Goal: Task Accomplishment & Management: Use online tool/utility

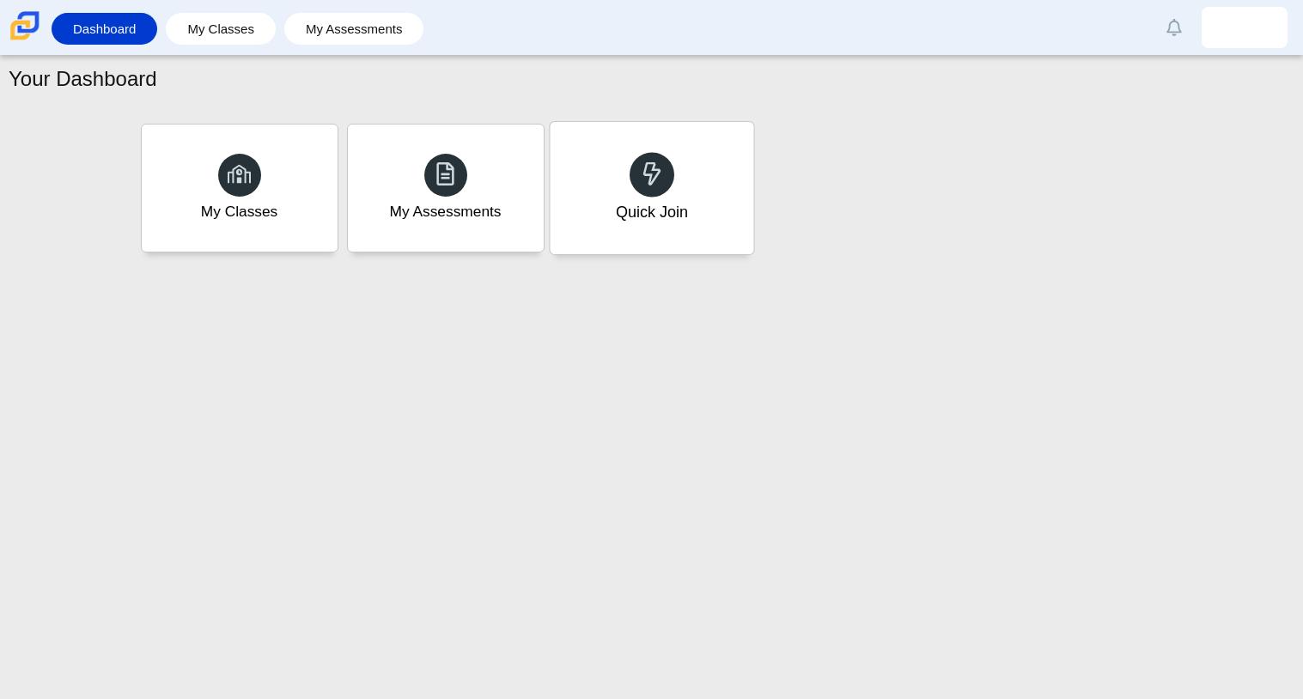
click at [640, 204] on div "Quick Join" at bounding box center [651, 212] width 72 height 22
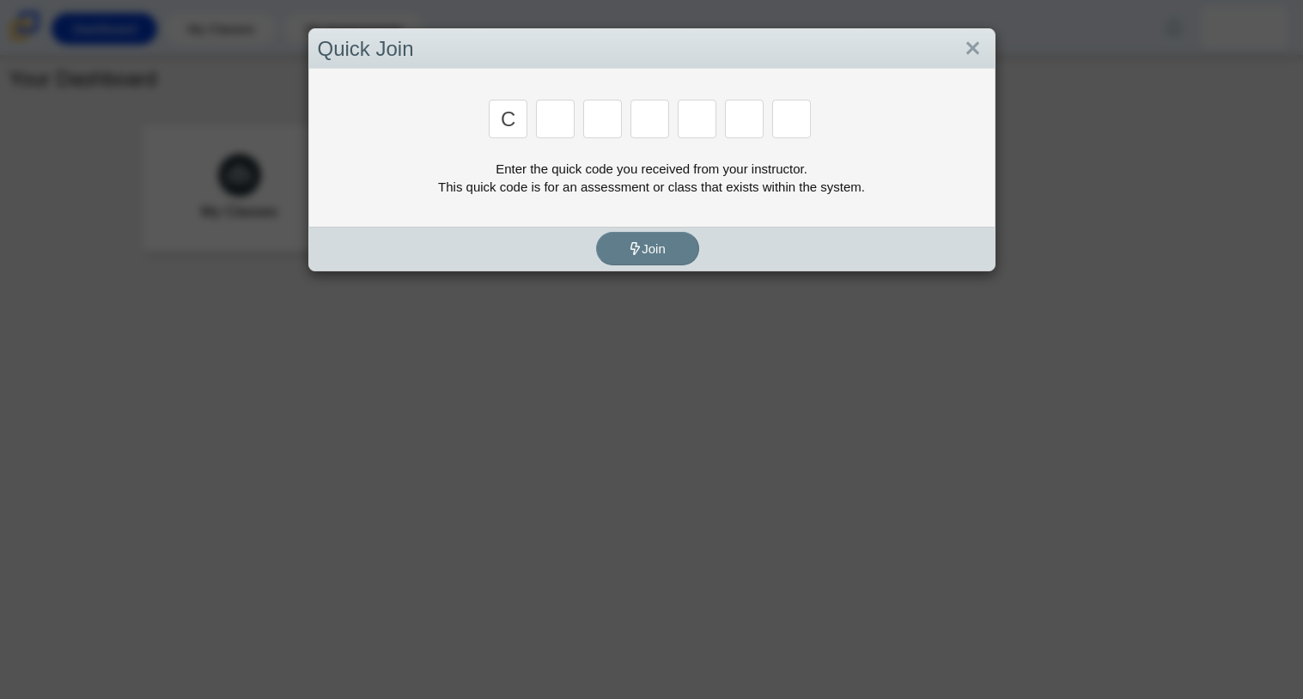
type input "c"
type input "x"
type input "h"
type input "9"
type input "m"
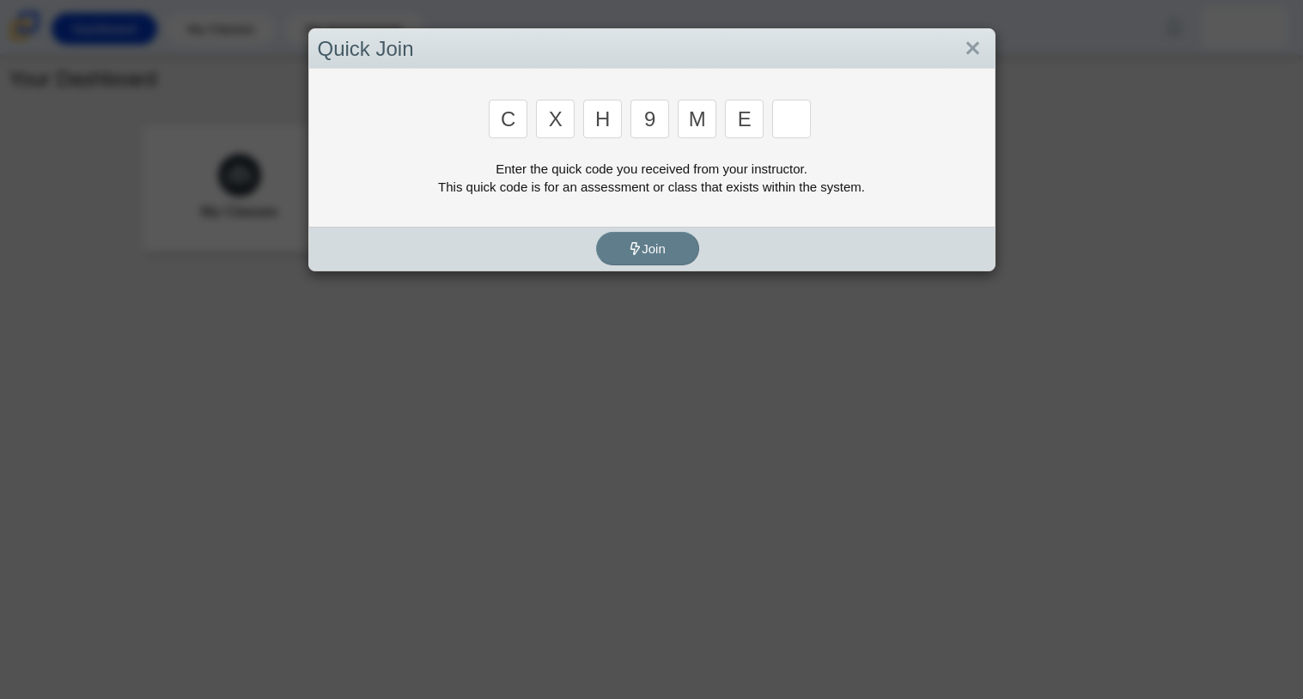
type input "e"
type input "2"
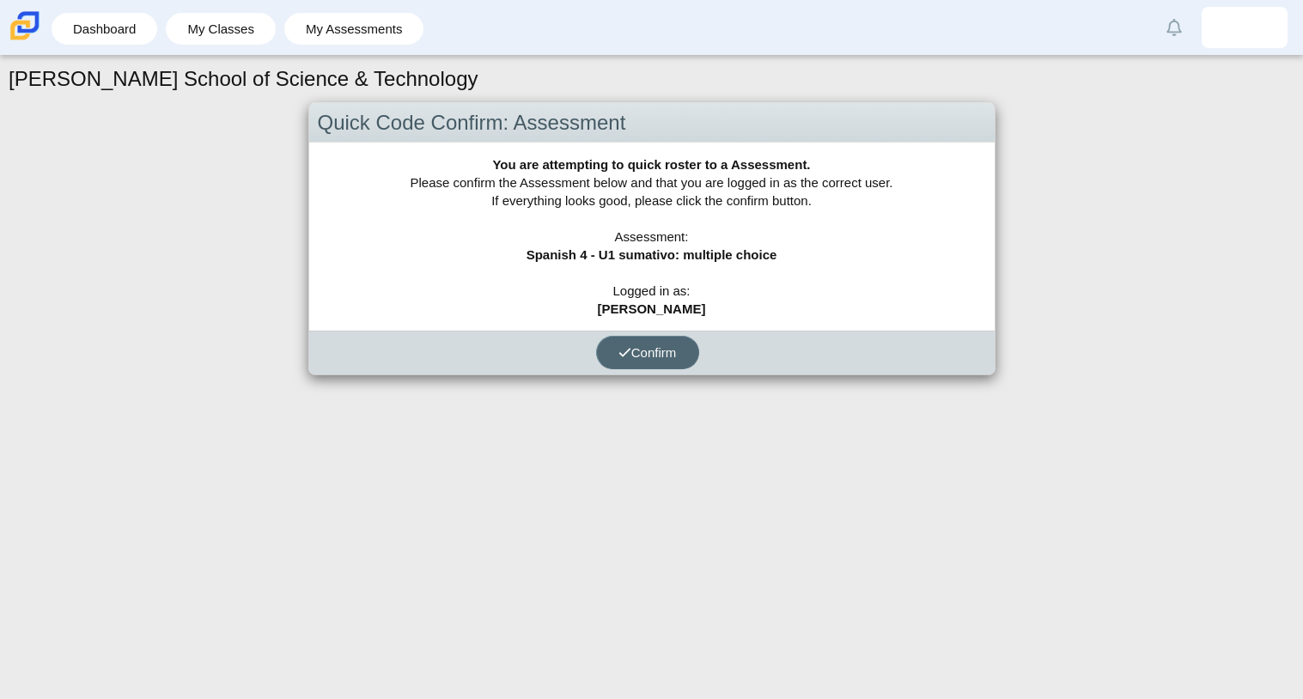
click at [650, 352] on span "Confirm" at bounding box center [648, 352] width 58 height 15
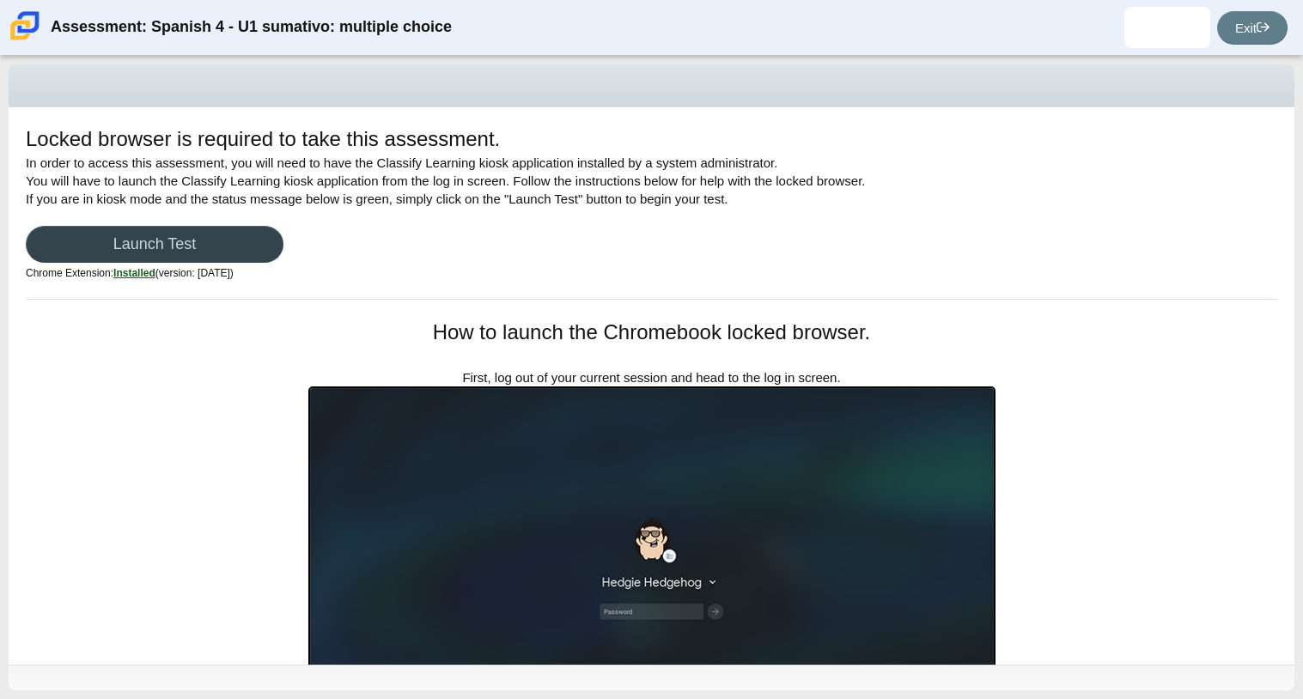
click at [241, 239] on link "Launch Test" at bounding box center [155, 244] width 258 height 37
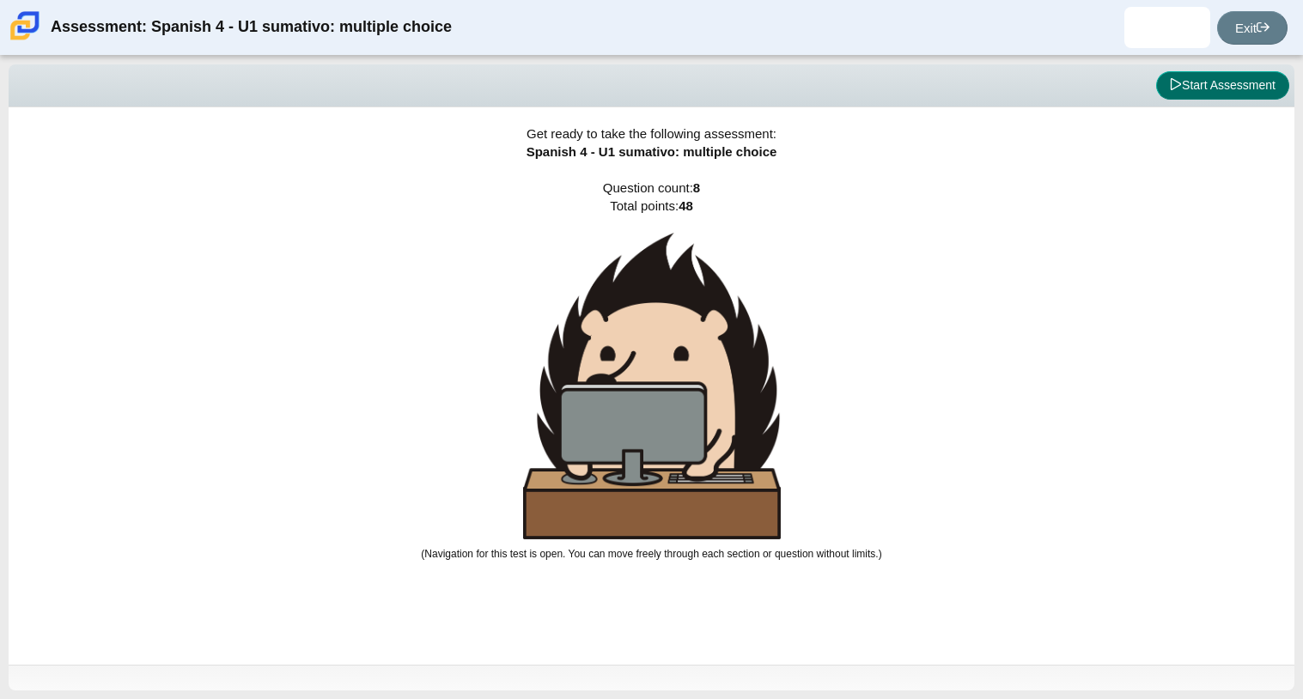
click at [1220, 95] on button "Start Assessment" at bounding box center [1222, 85] width 133 height 29
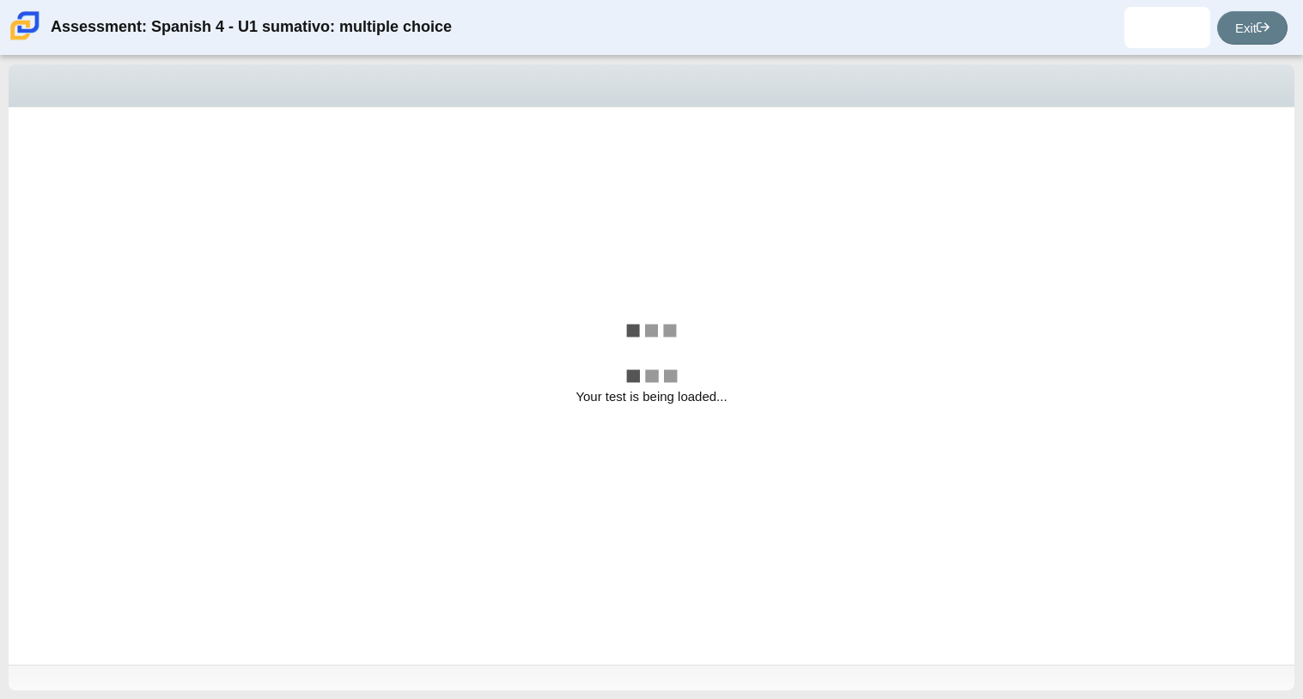
select select "a41de488-02ac-4dd5-a09b-0381ab625a77"
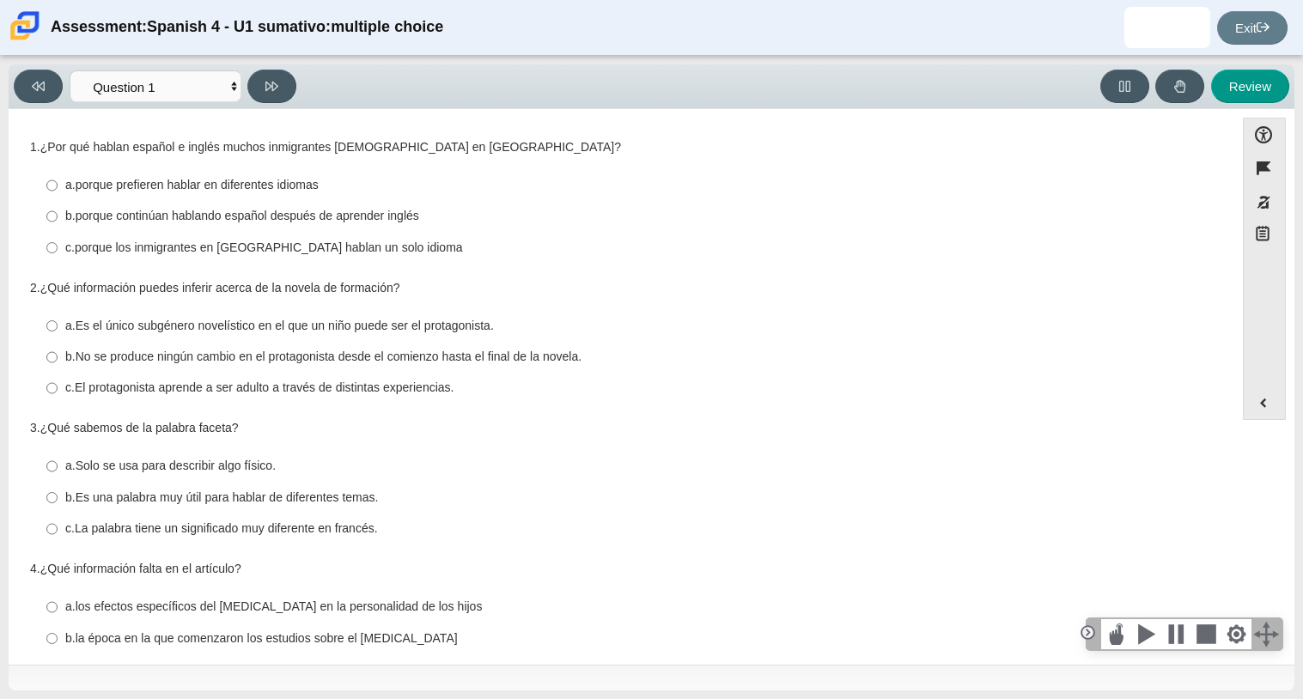
click at [370, 218] on thspan "porque continúan hablando español después de aprender inglés" at bounding box center [248, 215] width 344 height 15
click at [58, 218] on input "b. porque continúan hablando español después de aprender inglés b. porque conti…" at bounding box center [51, 216] width 11 height 31
radio input "true"
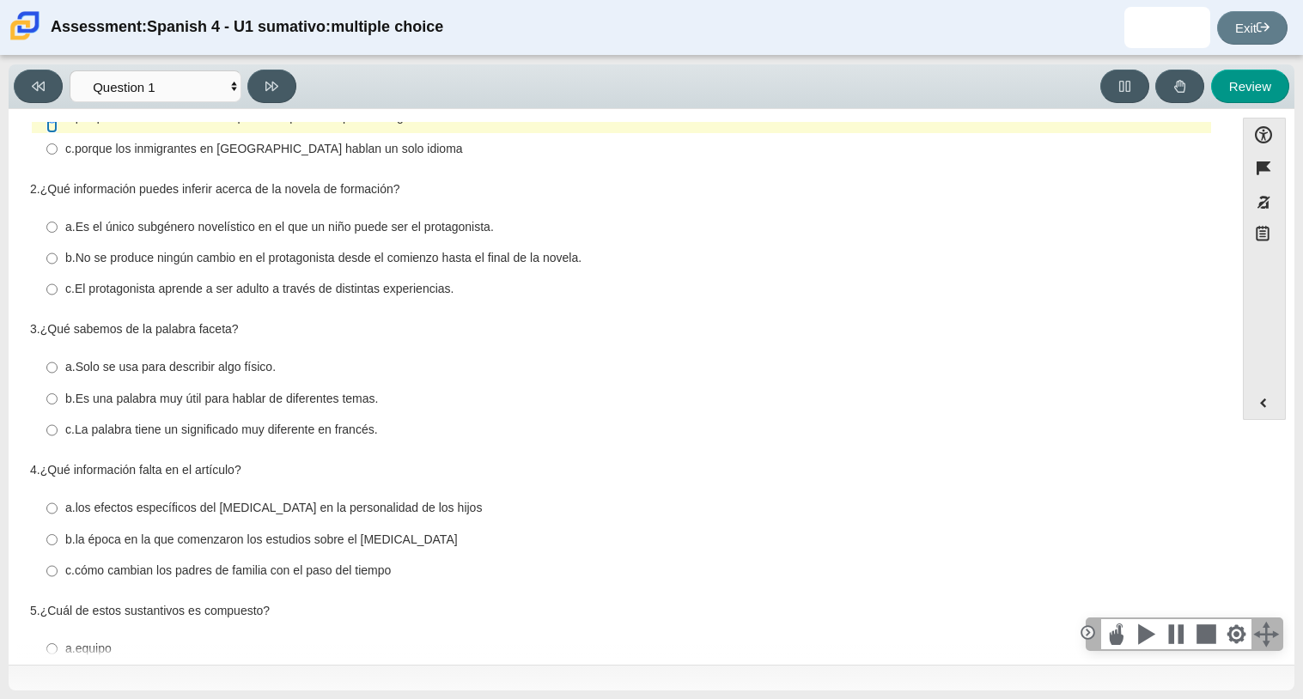
scroll to position [107, 0]
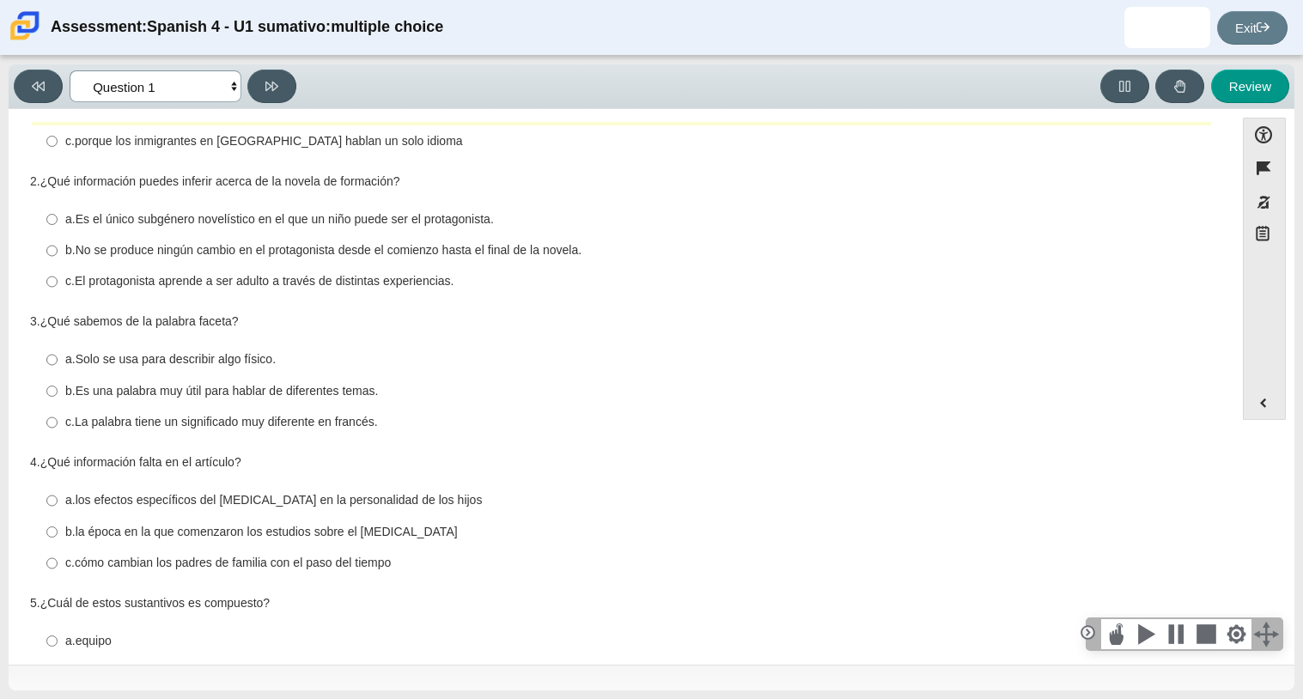
click at [211, 91] on select "Comprensión auditiva Question 1 Question 2 Question 3 Comprensión de lectura Qu…" at bounding box center [156, 86] width 172 height 32
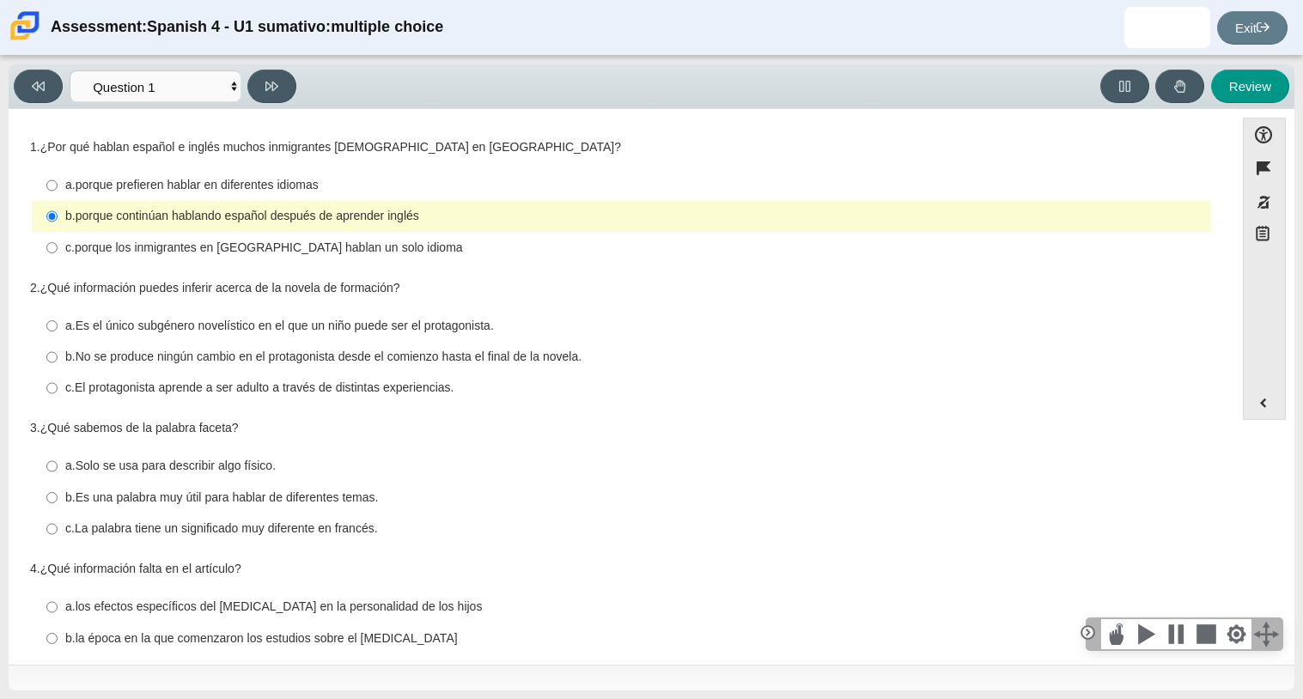
click at [304, 394] on thspan "El protagonista aprende a ser adulto a través de distintas experiencias." at bounding box center [265, 387] width 380 height 15
click at [58, 394] on input "c. El protagonista aprende a ser adulto a través de distintas experiencias. c. …" at bounding box center [51, 388] width 11 height 31
radio input "true"
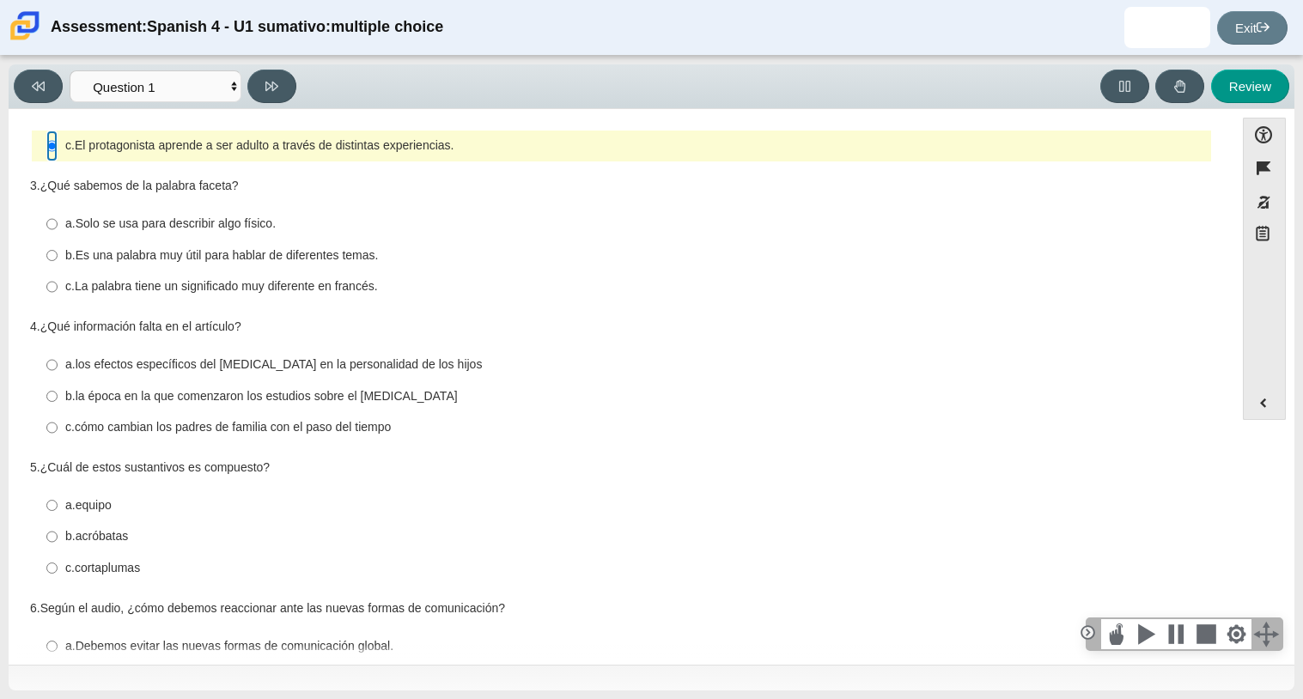
scroll to position [245, 0]
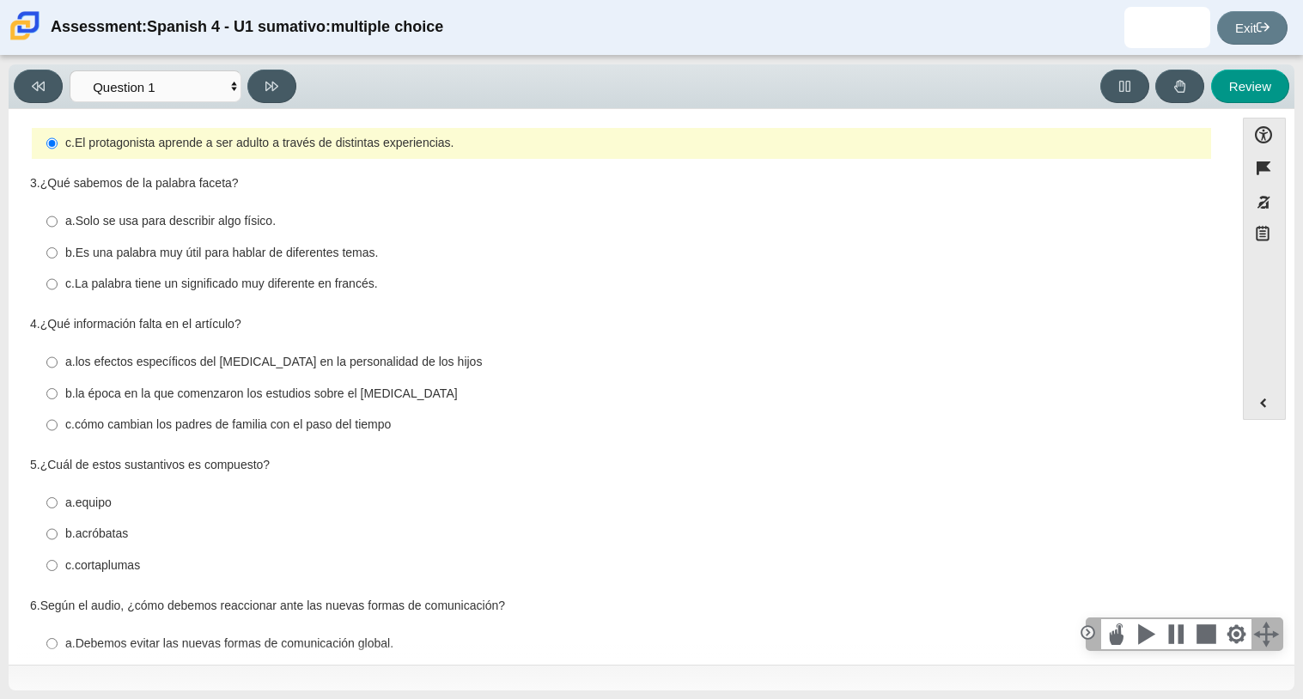
click at [304, 394] on thspan "la época en la que comenzaron los estudios sobre el orden de nacimiento" at bounding box center [267, 393] width 382 height 15
click at [58, 394] on input "b. la época en la que comenzaron los estudios sobre el orden de nacimiento b. l…" at bounding box center [51, 393] width 11 height 31
radio input "true"
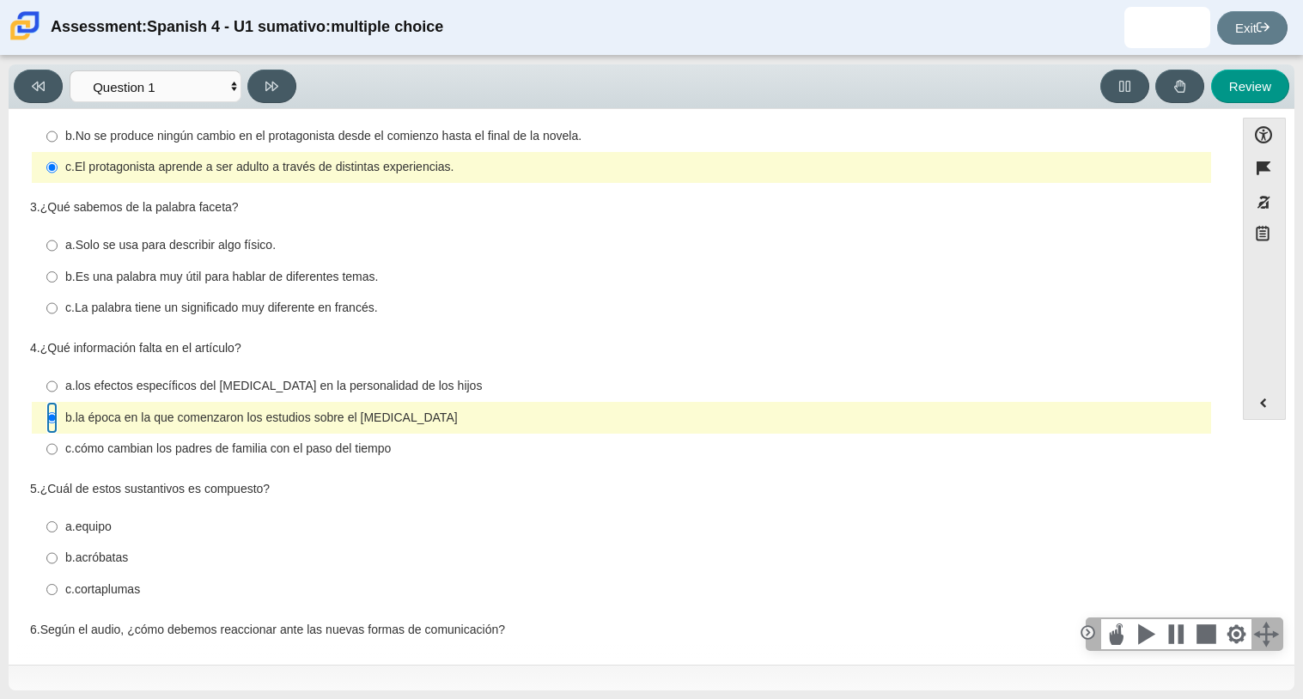
scroll to position [226, 0]
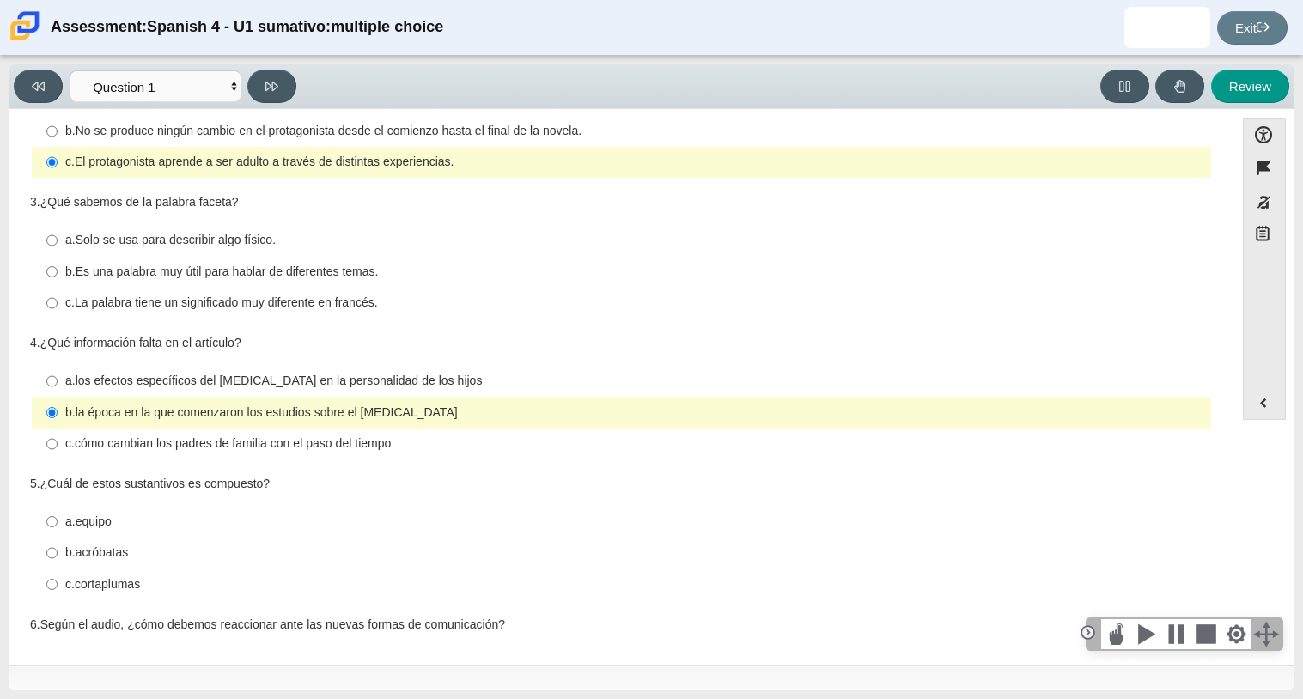
click at [173, 271] on thspan "Es una palabra muy útil para hablar de diferentes temas." at bounding box center [227, 271] width 303 height 15
click at [58, 271] on input "b. Es una palabra muy útil para hablar de diferentes temas. b. Es una palabra m…" at bounding box center [51, 271] width 11 height 31
radio input "true"
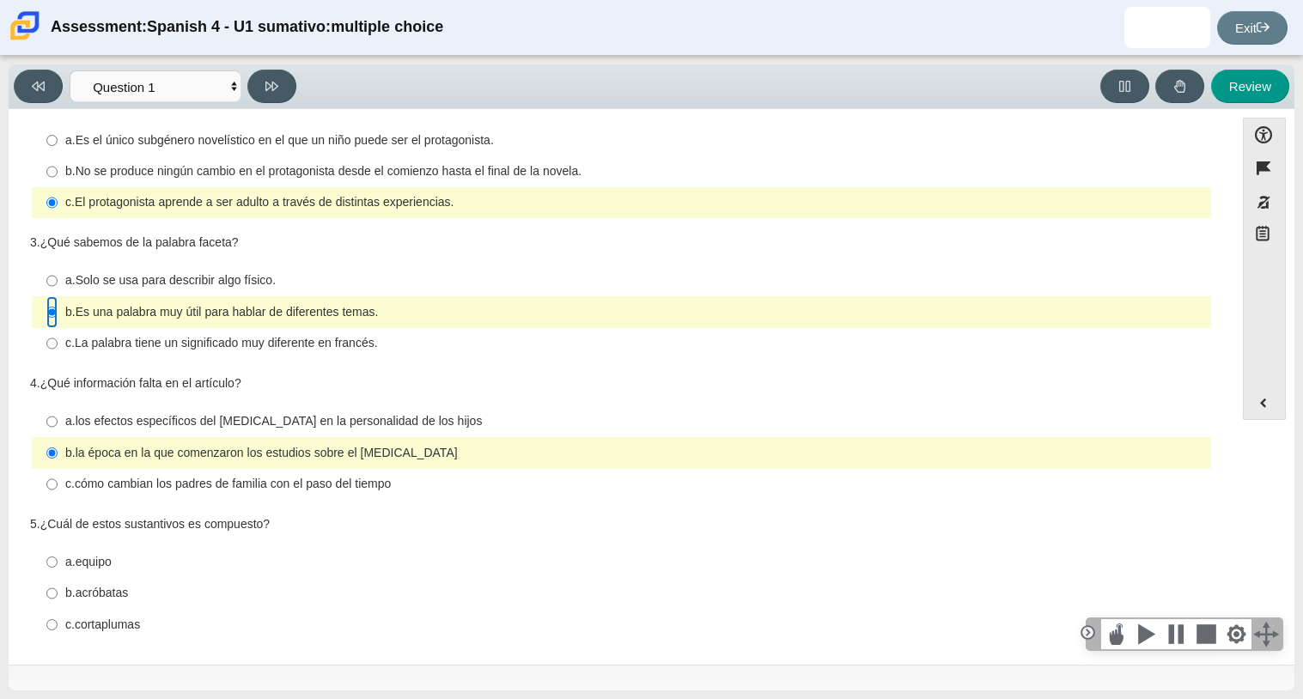
scroll to position [177, 0]
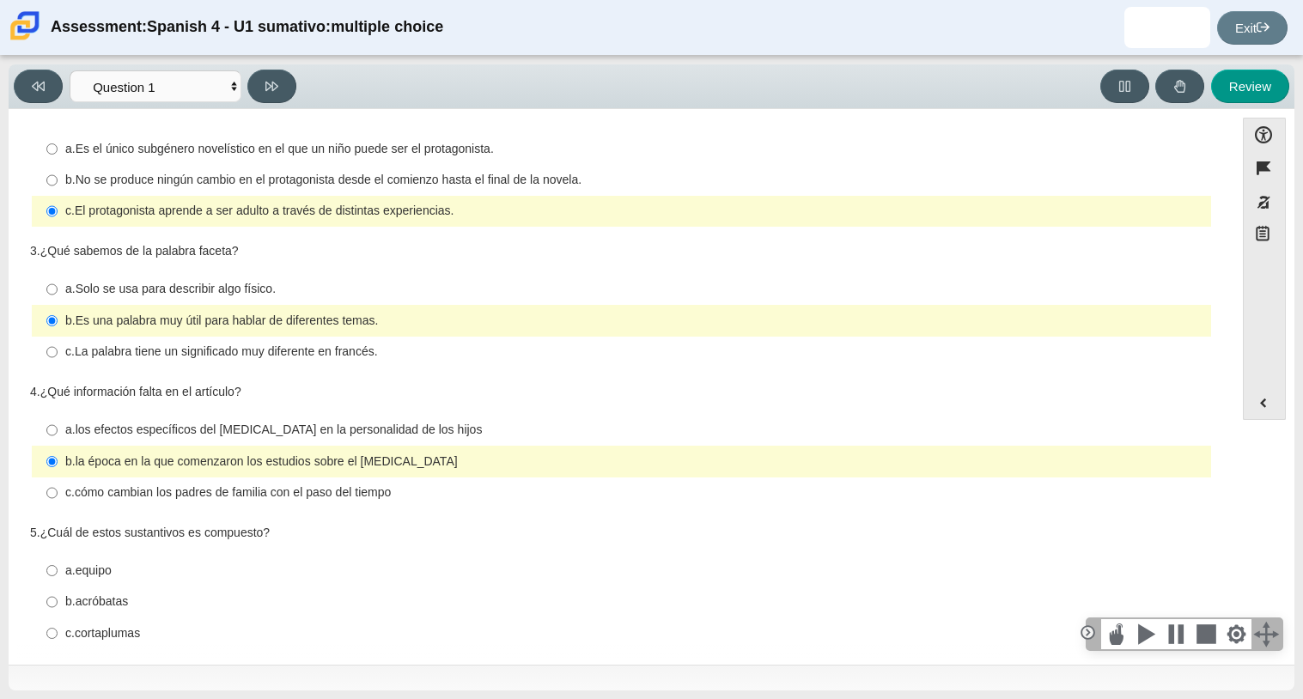
click at [365, 359] on thspan "La palabra tiene un significado muy diferente en francés." at bounding box center [226, 351] width 303 height 15
click at [58, 360] on input "c. La palabra tiene un significado muy diferente en francés. c. La palabra tien…" at bounding box center [51, 352] width 11 height 31
radio input "true"
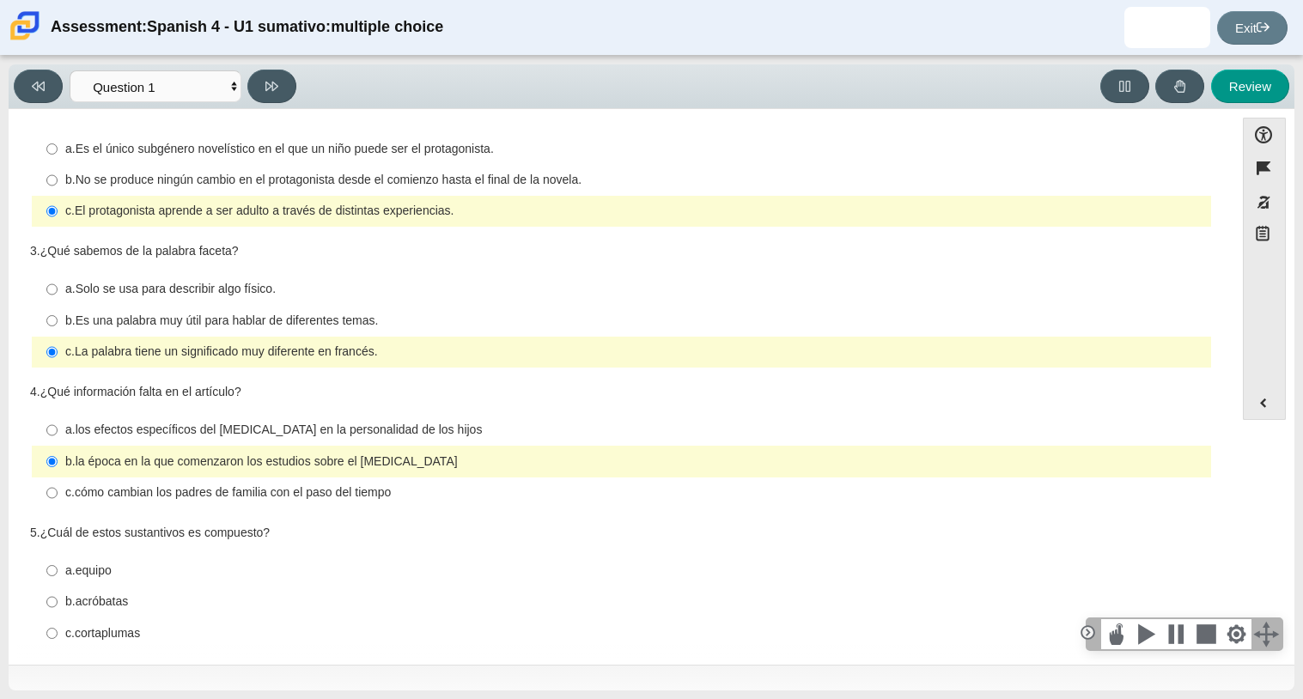
click at [308, 327] on thspan "Es una palabra muy útil para hablar de diferentes temas." at bounding box center [227, 320] width 303 height 15
click at [58, 327] on input "b. Es una palabra muy útil para hablar de diferentes temas. b. Es una palabra m…" at bounding box center [51, 320] width 11 height 31
radio input "true"
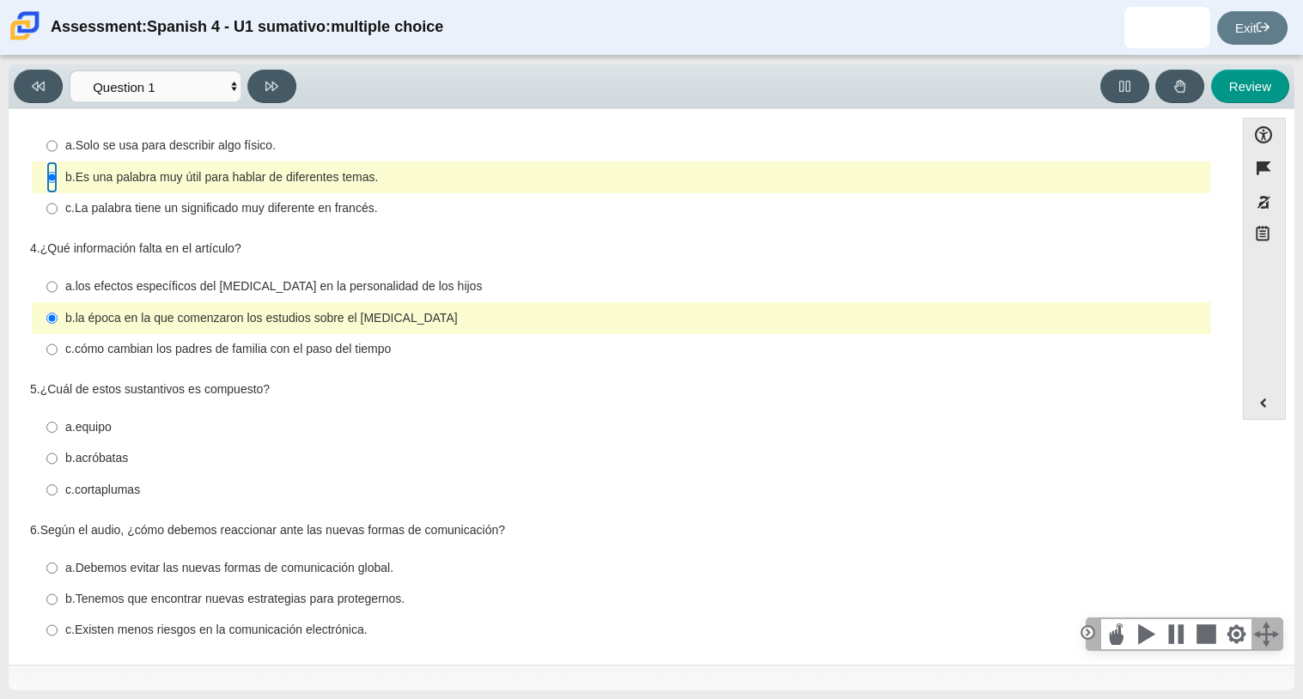
scroll to position [335, 0]
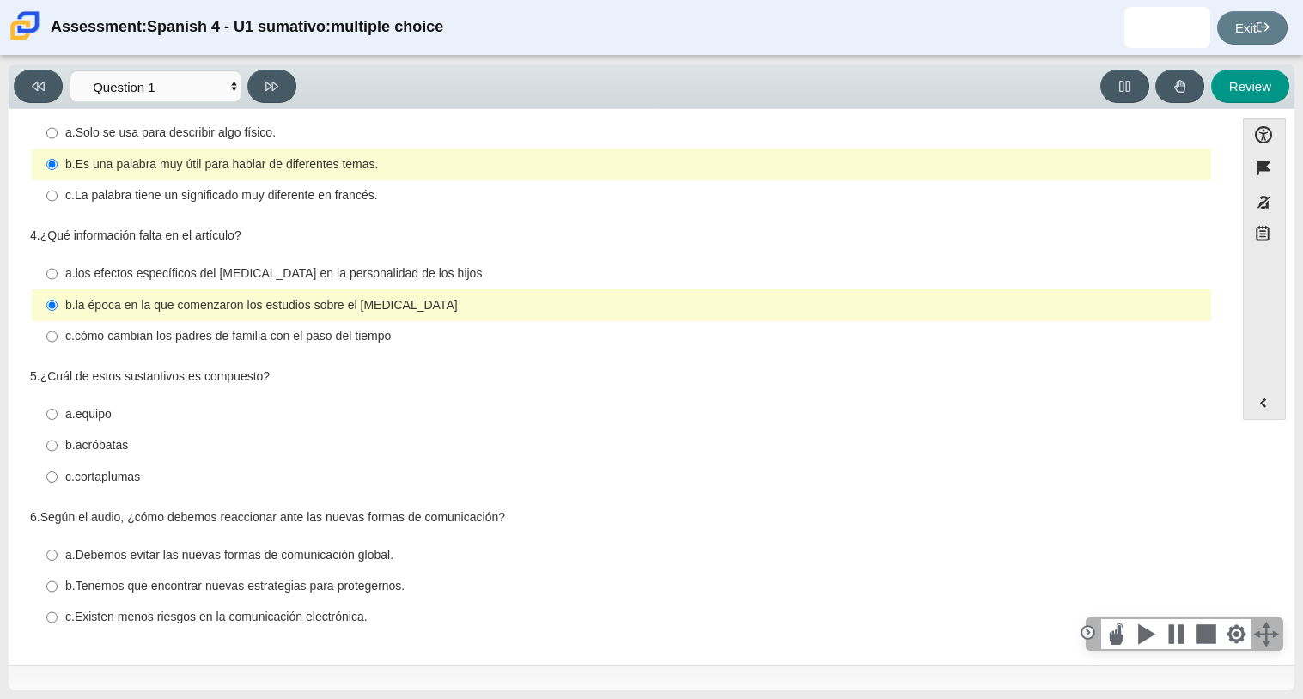
click at [308, 328] on thspan "cómo cambian los padres de familia con el paso del tiempo" at bounding box center [233, 335] width 316 height 15
click at [58, 327] on input "c. cómo cambian los padres de familia con el paso del tiempo c. cómo cambian lo…" at bounding box center [51, 336] width 11 height 31
radio input "true"
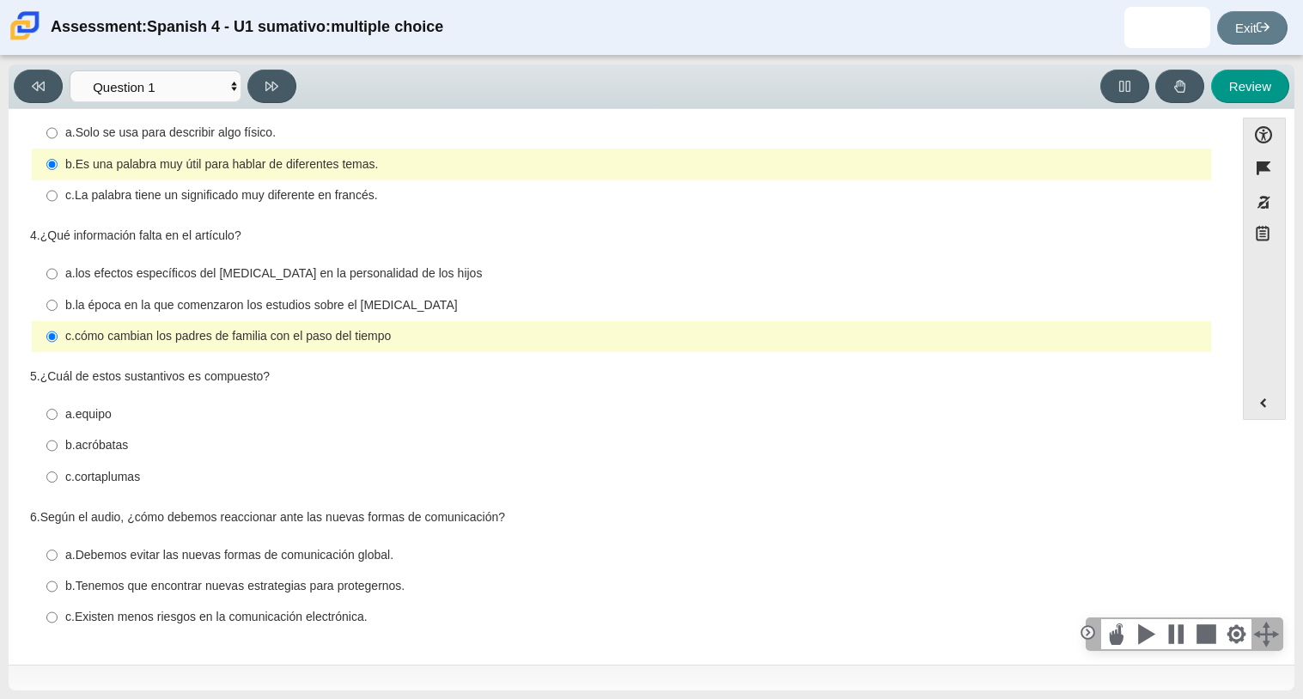
click at [385, 271] on thspan "los efectos específicos del orden de nacimiento en la personalidad de los hijos" at bounding box center [279, 272] width 407 height 15
click at [58, 271] on input "a. los efectos específicos del orden de nacimiento en la personalidad de los hi…" at bounding box center [51, 274] width 11 height 31
radio input "true"
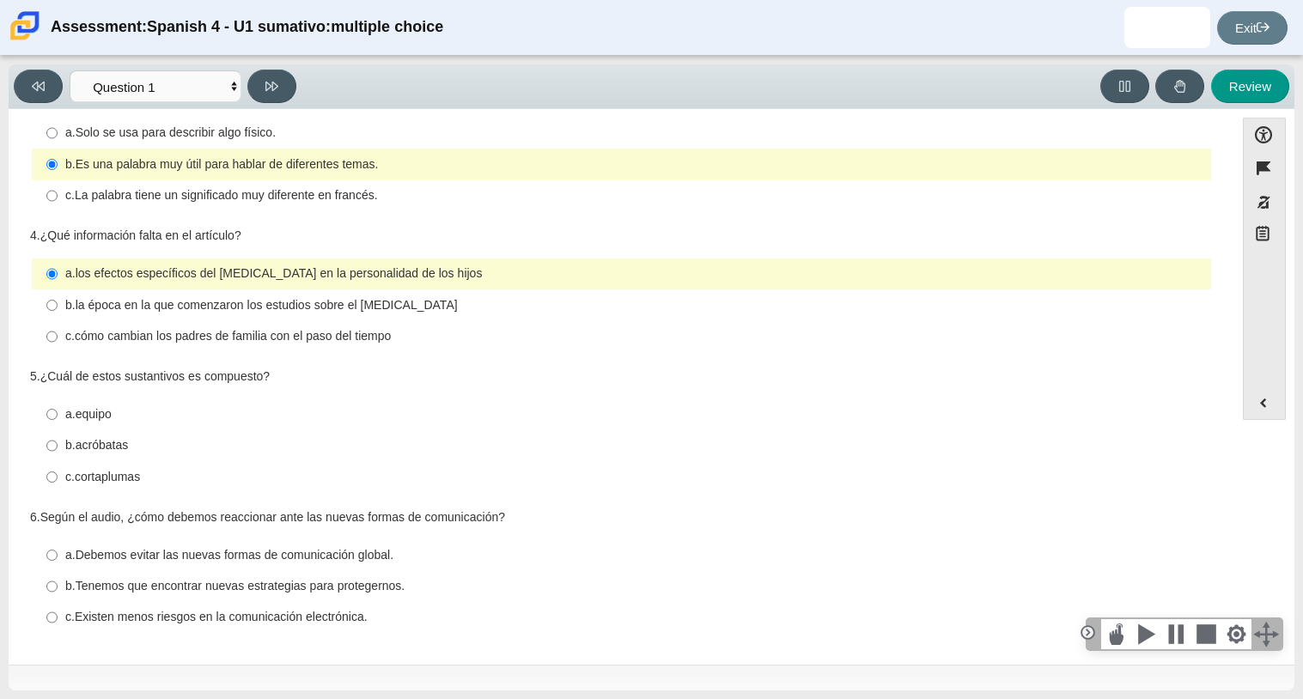
click at [94, 408] on thspan "equipo" at bounding box center [94, 413] width 36 height 15
click at [58, 408] on input "a. equipo a. equipo" at bounding box center [51, 414] width 11 height 31
radio input "true"
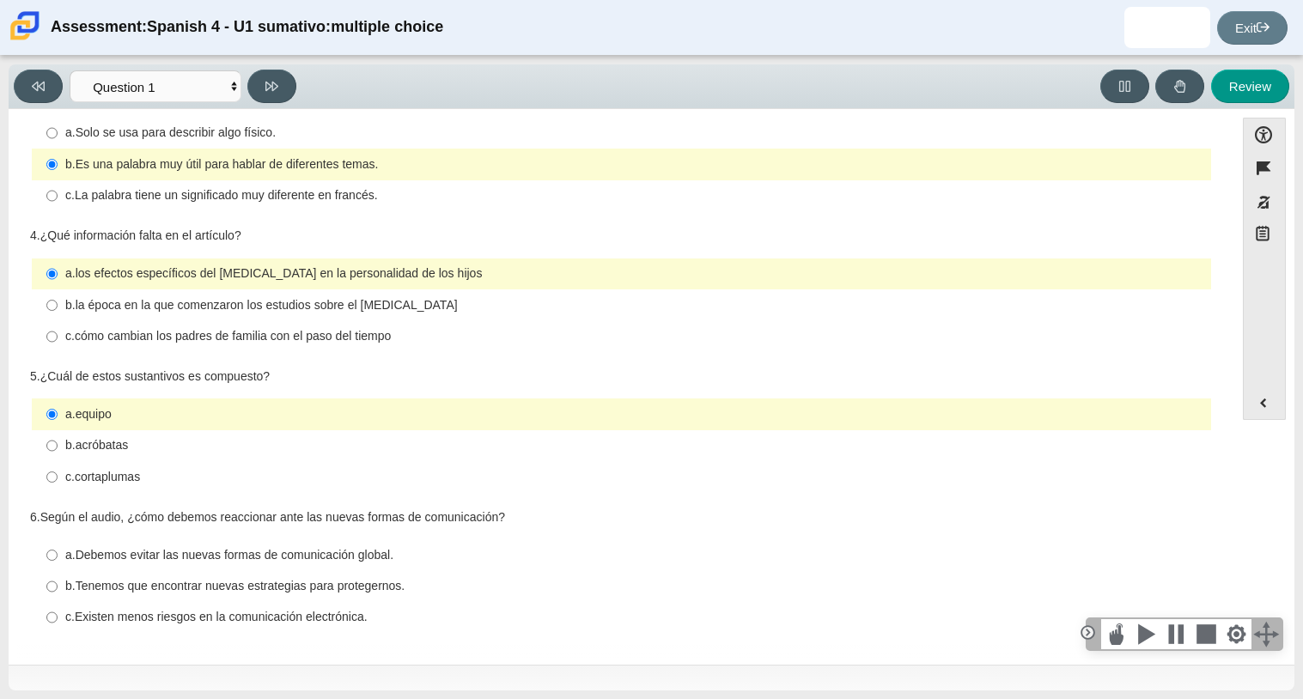
click at [271, 591] on thspan "Tenemos que encontrar nuevas estrategias para protegernos." at bounding box center [241, 585] width 330 height 15
click at [58, 591] on input "b. Tenemos que encontrar nuevas estrategias para protegernos. b. Tenemos que en…" at bounding box center [51, 586] width 11 height 31
radio input "true"
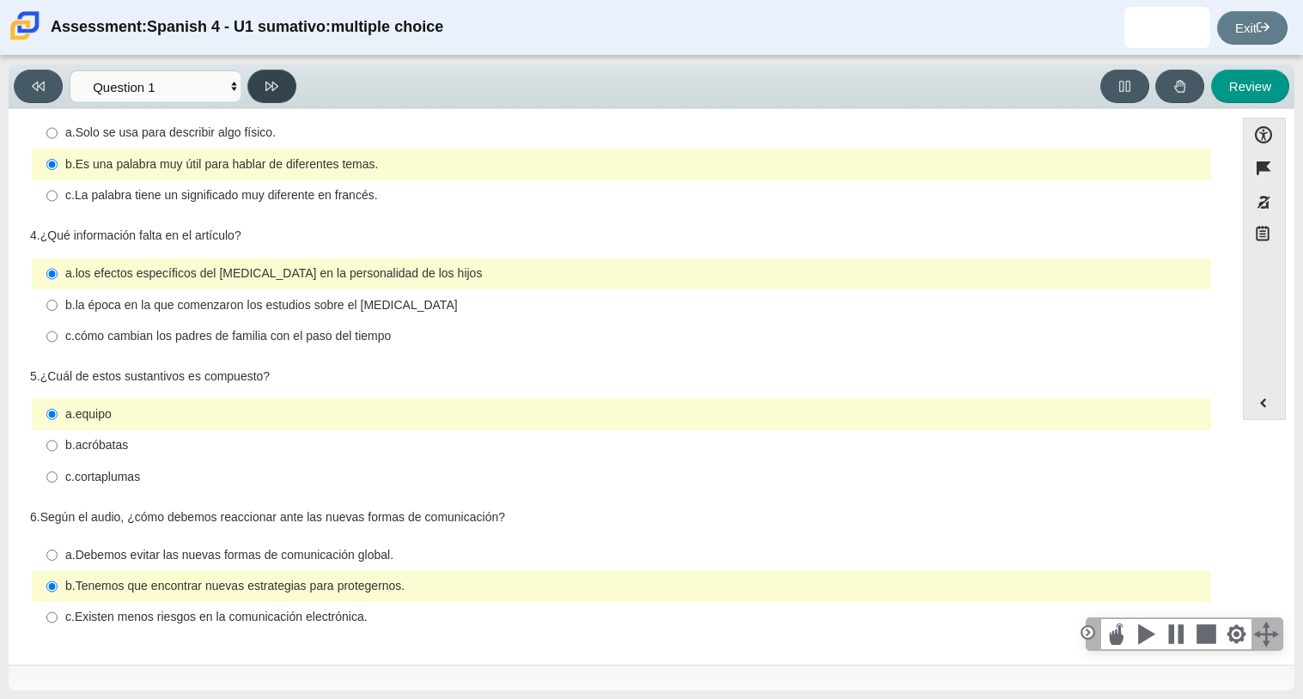
click at [280, 76] on button at bounding box center [271, 87] width 49 height 34
select select "f076714a-6747-478e-936f-d582d2f603d1"
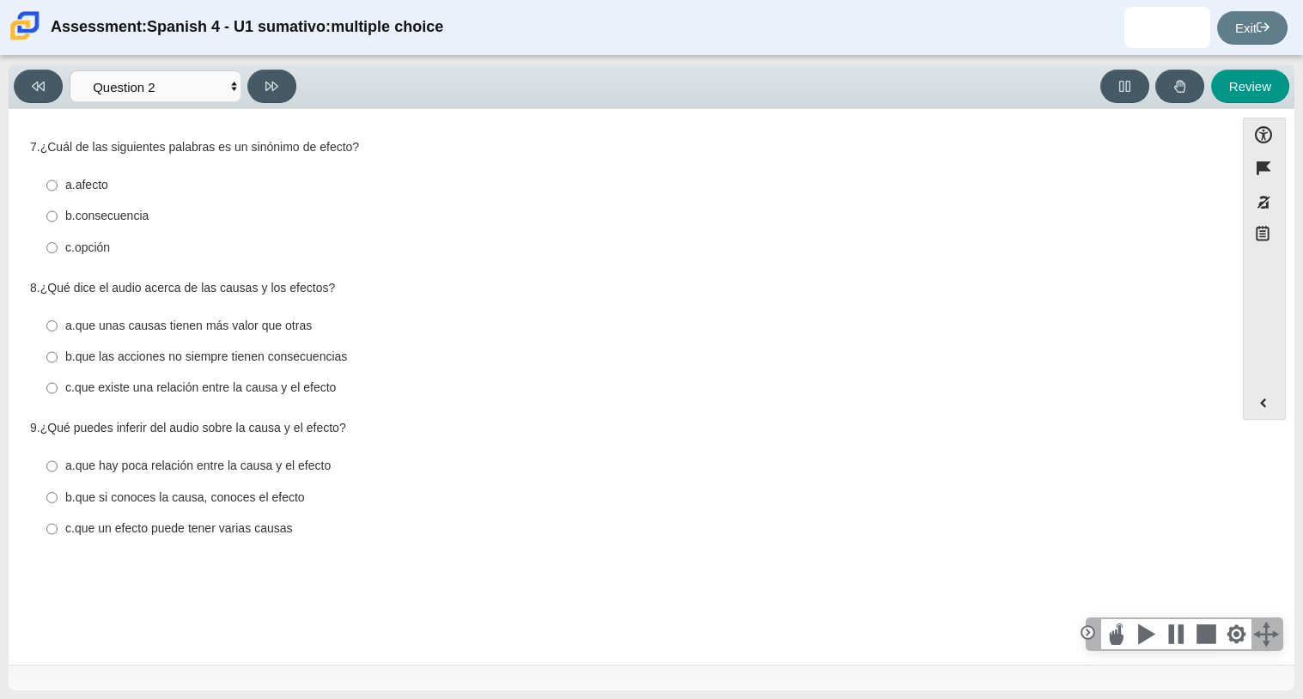
click at [65, 212] on thspan "b." at bounding box center [70, 215] width 10 height 15
click at [58, 212] on input "b. consecuencia b. consecuencia" at bounding box center [51, 216] width 11 height 31
radio input "true"
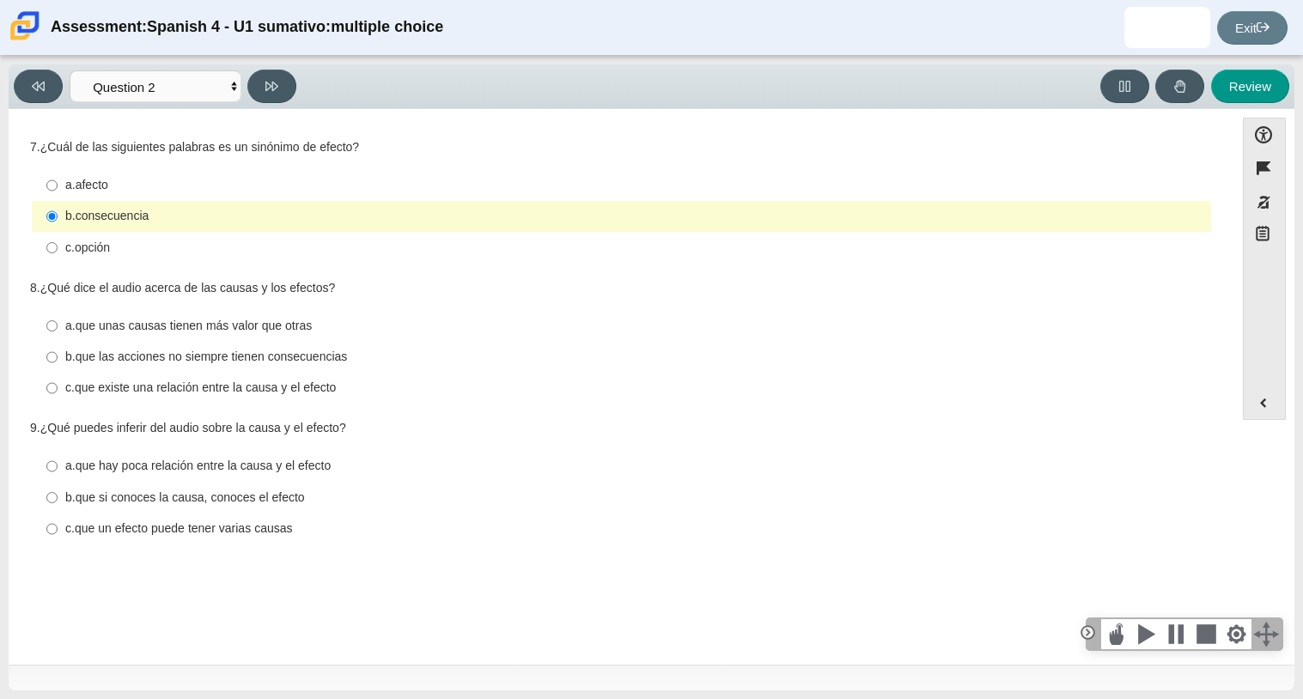
click at [269, 388] on thspan "que existe una relación entre la causa y el efecto" at bounding box center [206, 387] width 262 height 15
click at [58, 388] on input "c. que existe una relación entre la causa y el efecto c. que existe una relació…" at bounding box center [51, 388] width 11 height 31
radio input "true"
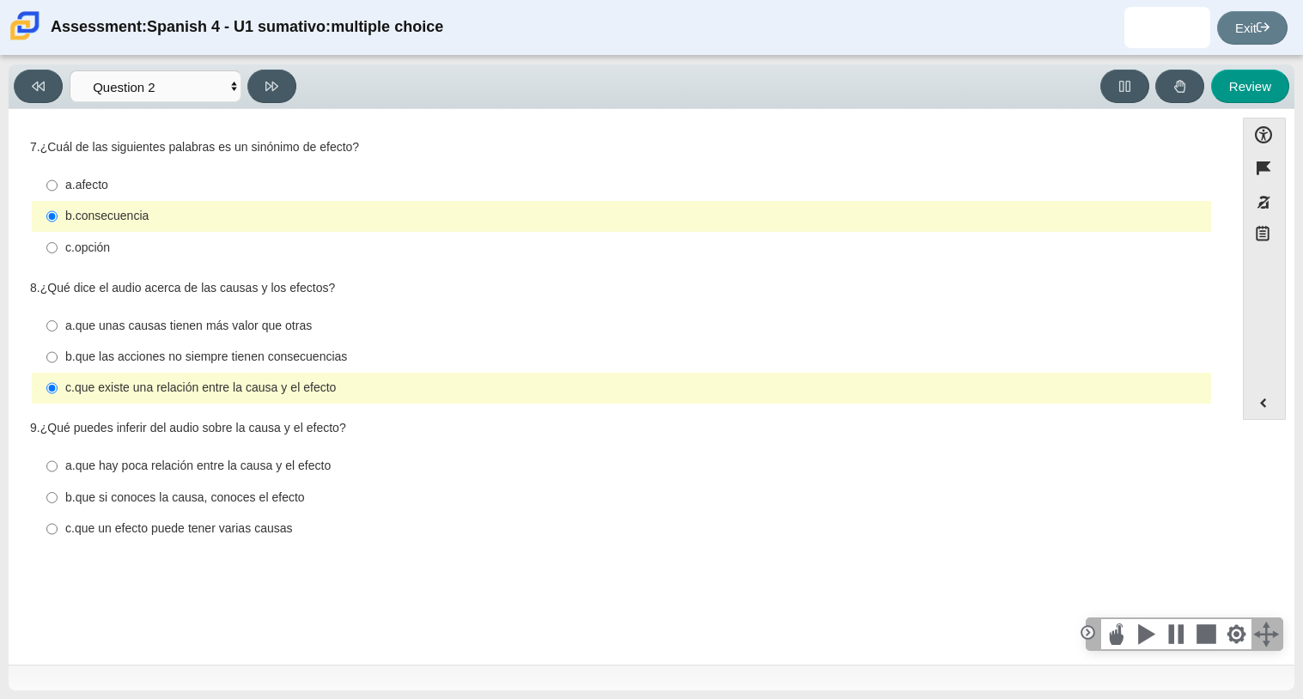
click at [256, 527] on thspan "que un efecto puede tener varias causas" at bounding box center [184, 528] width 218 height 15
click at [58, 527] on input "c. que un efecto puede tener varias causas c. que un efecto puede tener varias …" at bounding box center [51, 529] width 11 height 31
radio input "true"
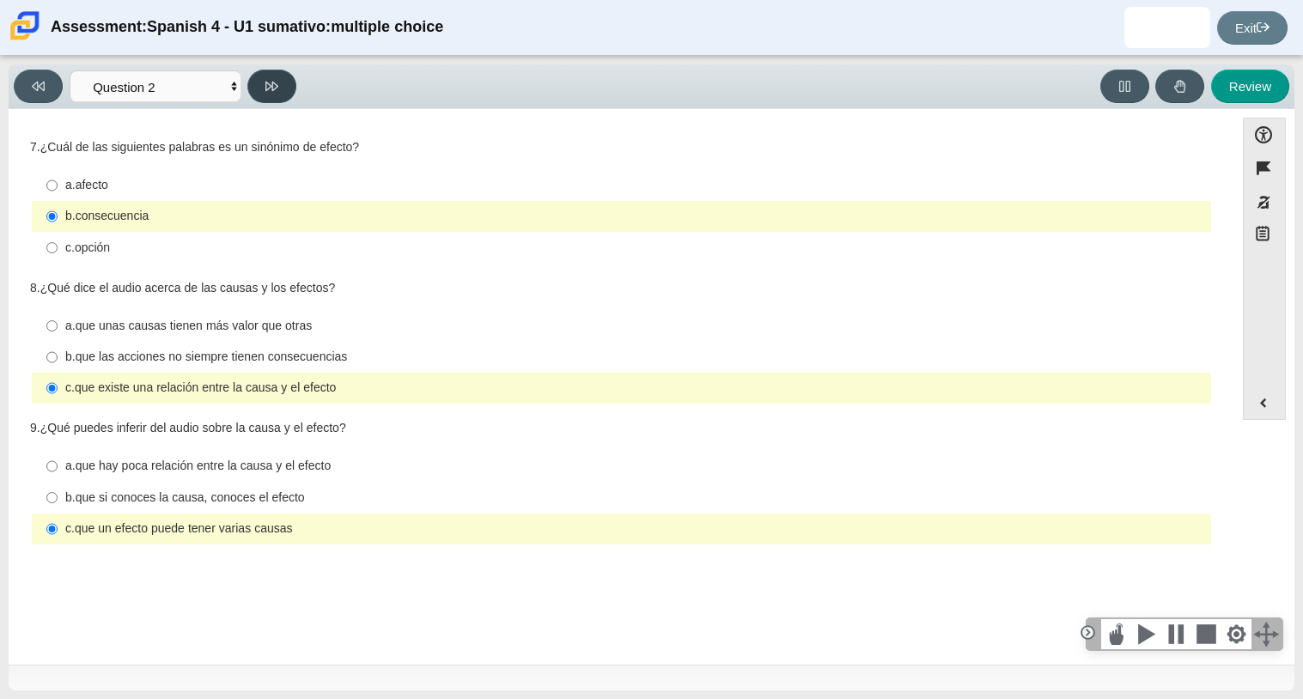
click at [293, 83] on button at bounding box center [271, 87] width 49 height 34
select select "955d698b-f94a-4dc0-b255-03112f50ff9e"
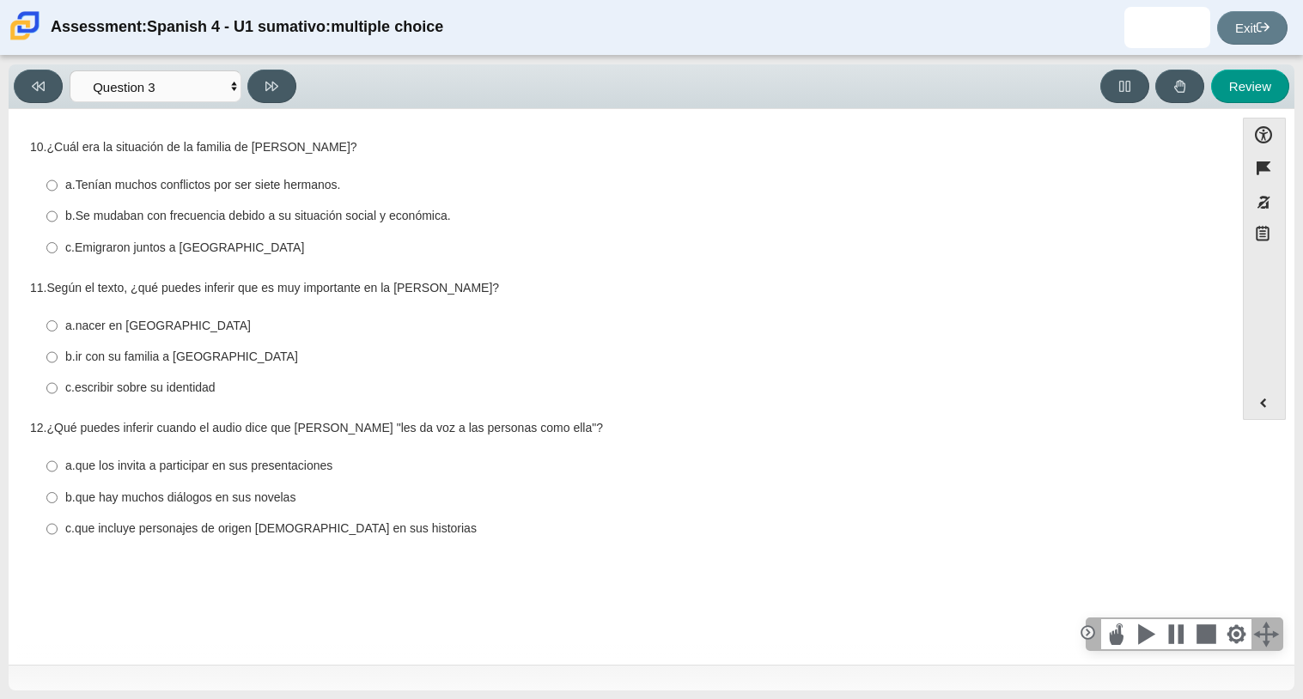
click at [324, 538] on div "c. que incluye personajes de origen mexicano en sus historias" at bounding box center [634, 529] width 1139 height 17
click at [58, 538] on input "c. que incluye personajes de origen mexicano en sus historias c. que incluye pe…" at bounding box center [51, 529] width 11 height 31
radio input "true"
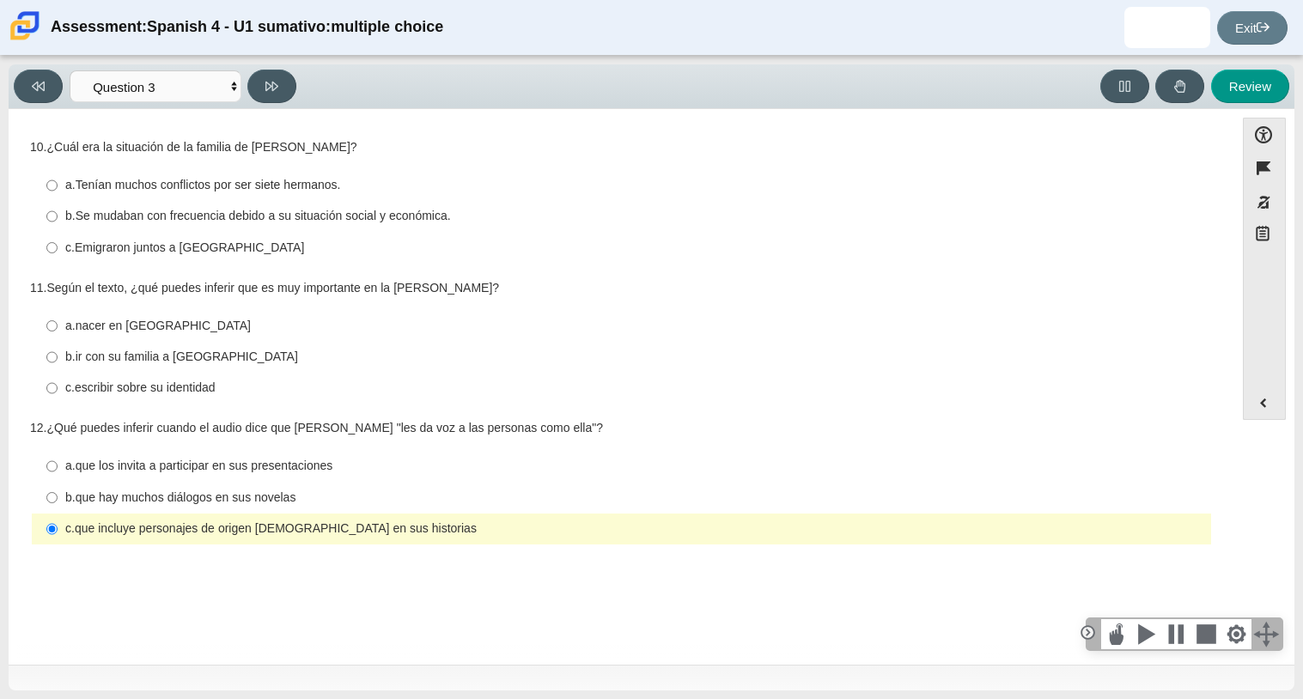
click at [143, 214] on thspan "Se mudaban con frecuencia debido a su situación social y económica." at bounding box center [263, 215] width 375 height 15
click at [58, 214] on input "b. Se mudaban con frecuencia debido a su situación social y económica. b. Se mu…" at bounding box center [51, 216] width 11 height 31
radio input "true"
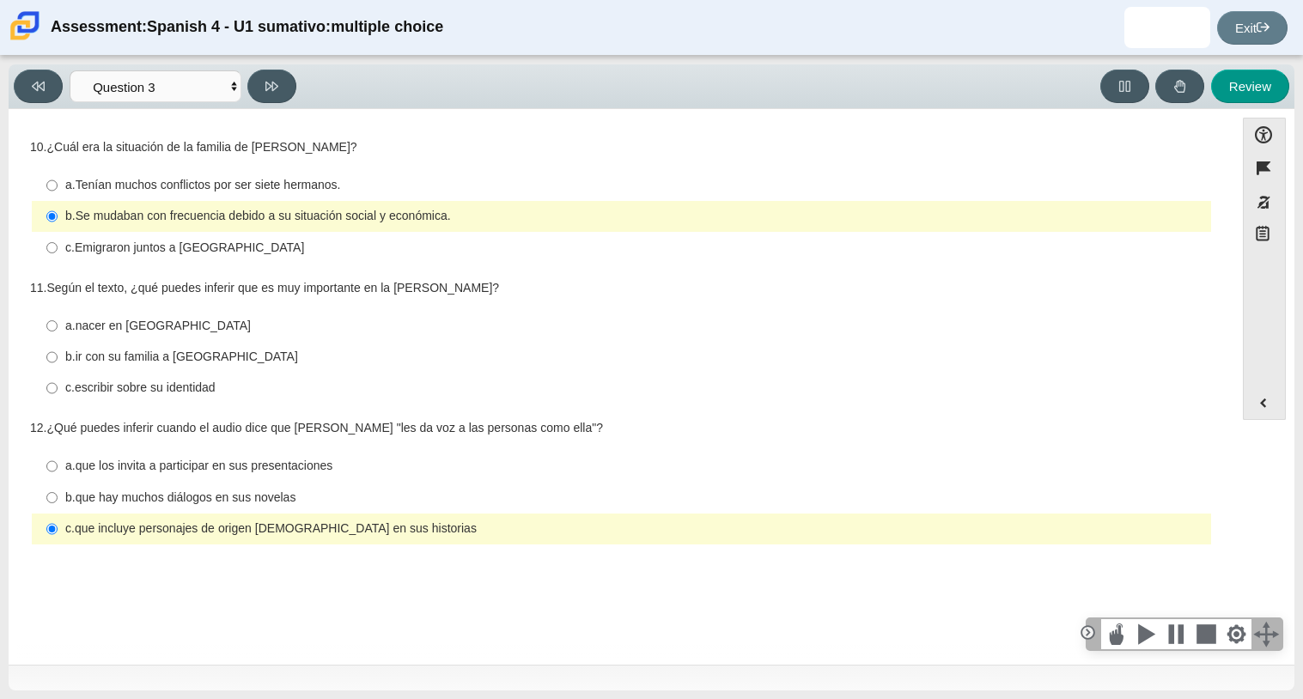
click at [229, 383] on div "c. escribir sobre su identidad" at bounding box center [634, 388] width 1139 height 17
click at [58, 383] on input "c. escribir sobre su identidad c. escribir sobre su identidad" at bounding box center [51, 388] width 11 height 31
radio input "true"
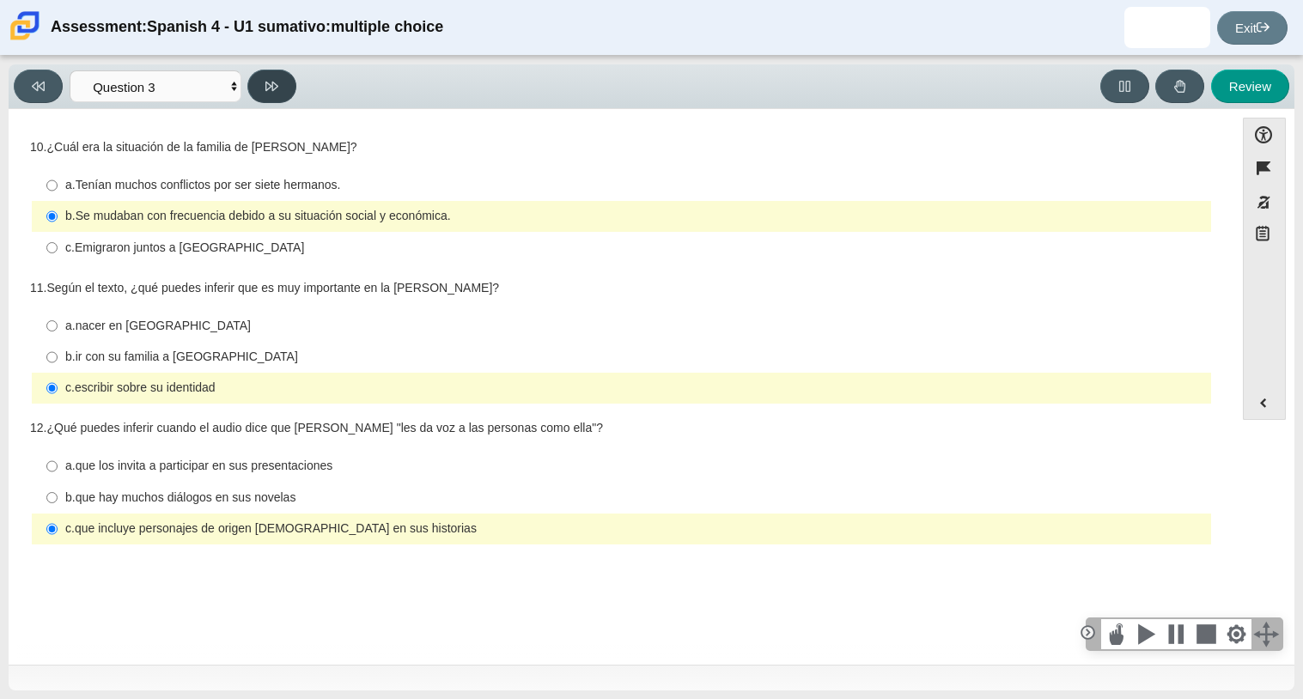
click at [259, 89] on button at bounding box center [271, 87] width 49 height 34
select select "390cf710-00ed-41bc-9fa6-d48920198324"
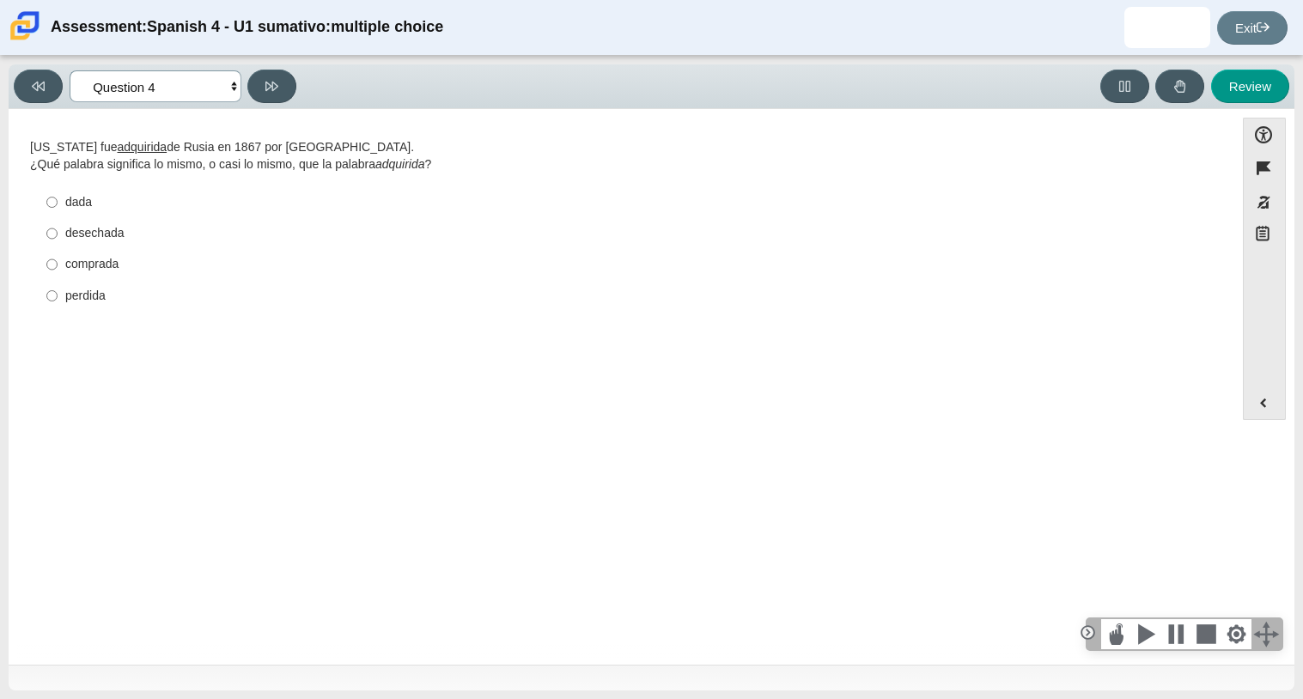
click at [200, 89] on select "Comprensión auditiva Question 1 Question 2 Question 3 Comprensión de lectura Qu…" at bounding box center [156, 86] width 172 height 32
click at [512, 152] on div "Alaska fue adquirida de Rusia en 1867 por Estados Unidos. ¿Qué palabra signific…" at bounding box center [621, 156] width 1183 height 34
click at [118, 277] on label "comprada comprada" at bounding box center [622, 264] width 1177 height 31
click at [58, 277] on input "comprada comprada" at bounding box center [51, 264] width 11 height 31
radio input "true"
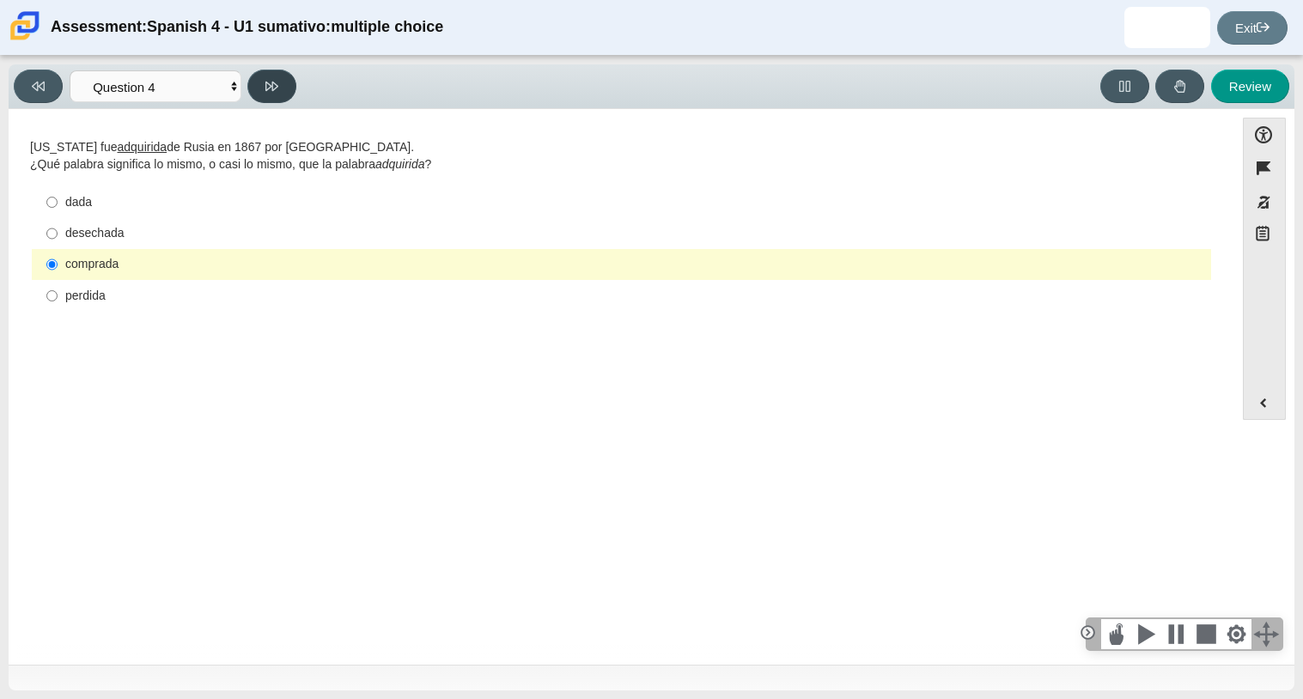
click at [270, 91] on icon at bounding box center [271, 86] width 13 height 13
select select "de5bc71e-117a-4bdd-886d-d95d03d193af"
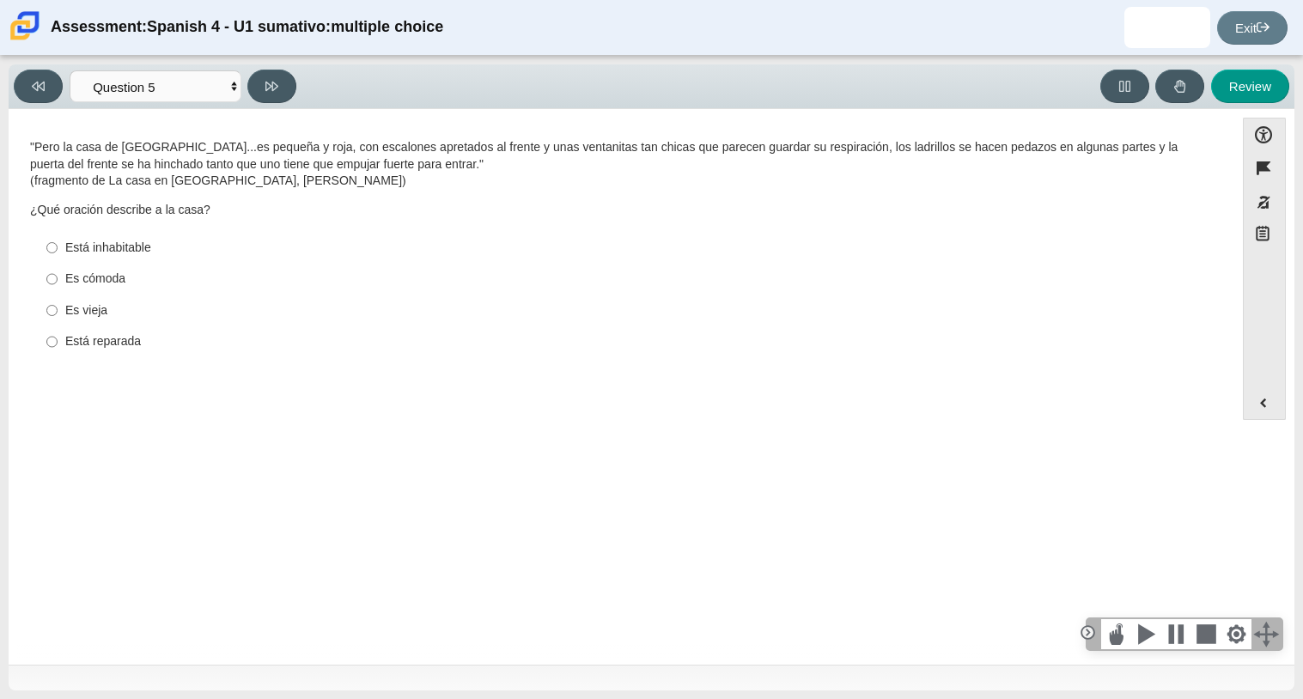
click at [79, 314] on div "Es vieja" at bounding box center [634, 310] width 1139 height 17
click at [58, 314] on input "Es vieja Es vieja" at bounding box center [51, 310] width 11 height 31
radio input "true"
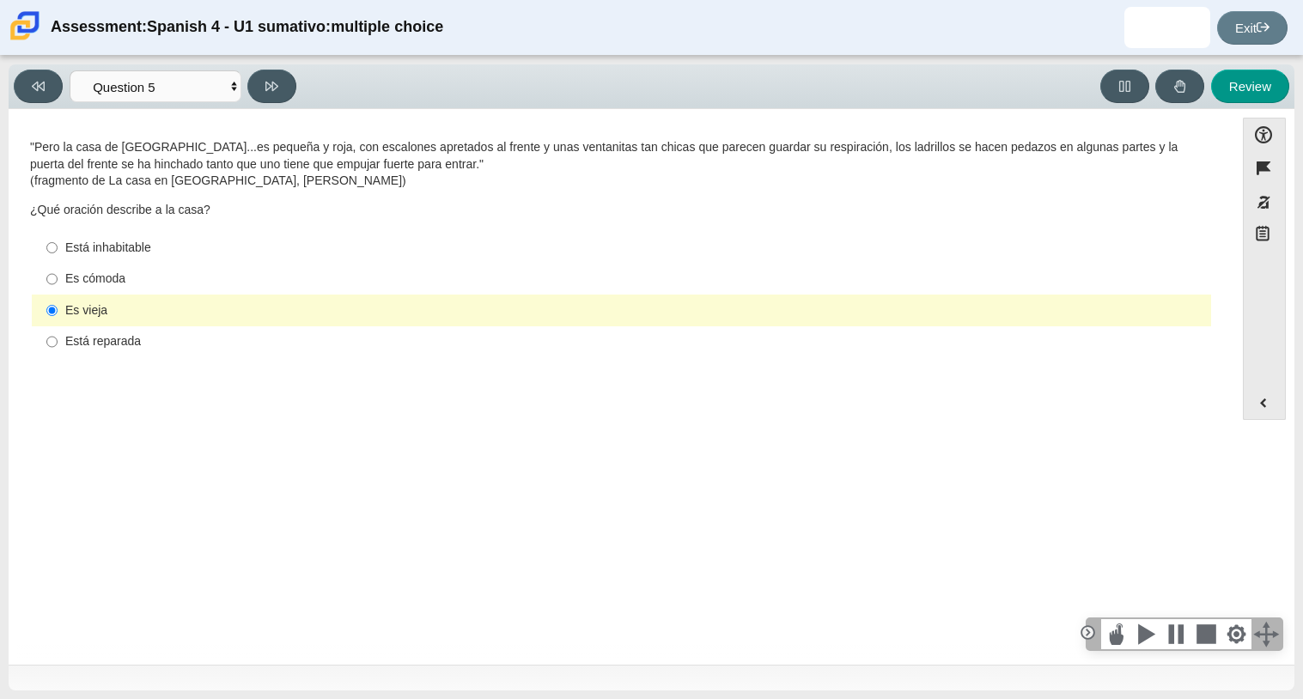
click at [120, 249] on div "Está inhabitable" at bounding box center [634, 248] width 1139 height 17
click at [58, 249] on input "Está inhabitable Está inhabitable" at bounding box center [51, 247] width 11 height 31
radio input "true"
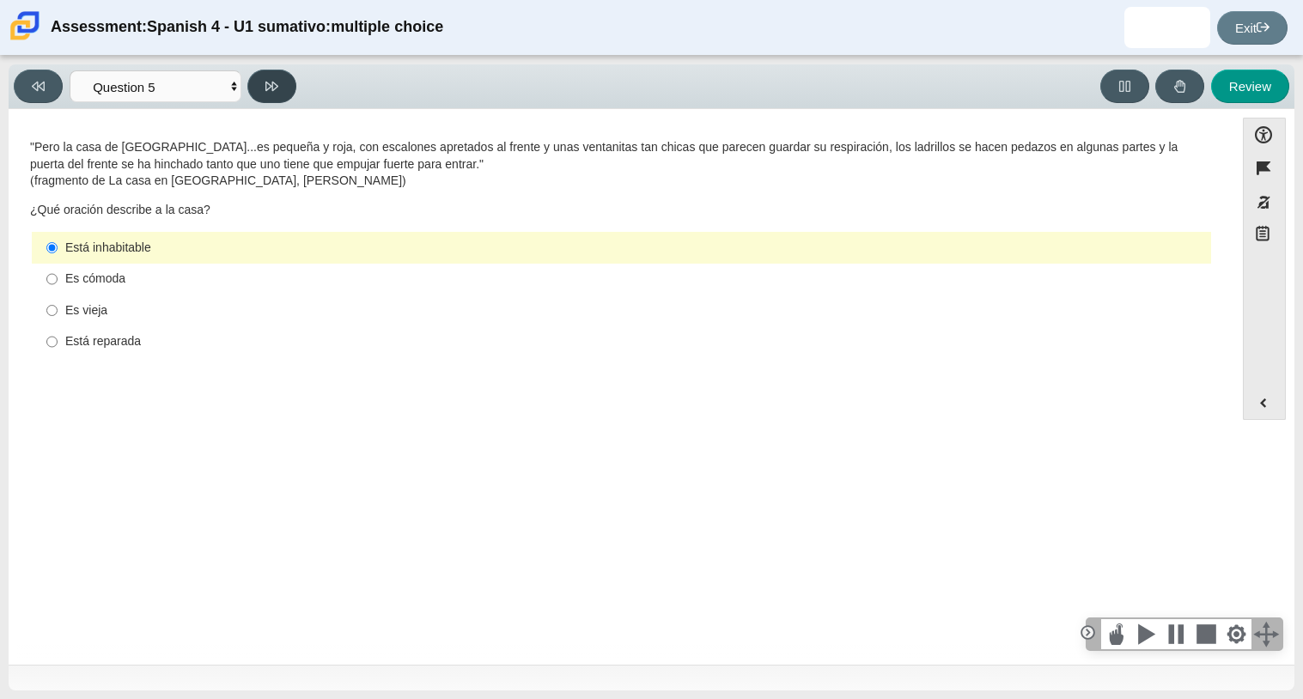
click at [277, 93] on button at bounding box center [271, 87] width 49 height 34
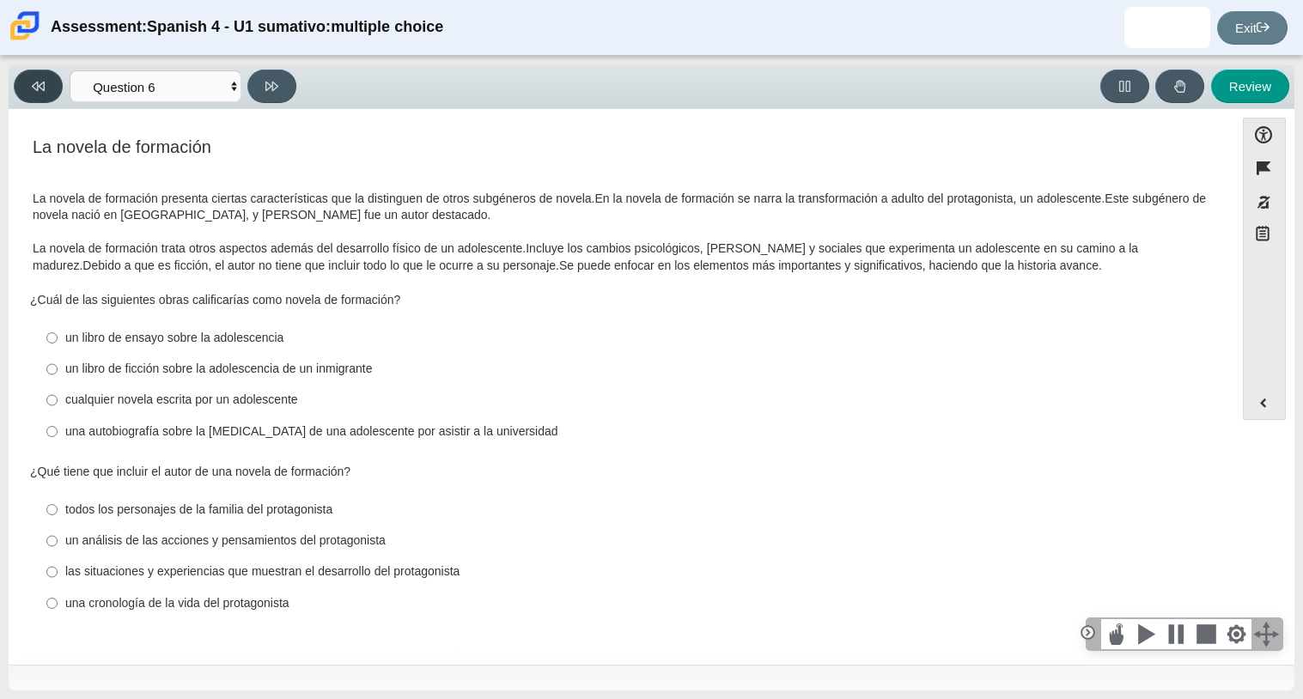
click at [51, 92] on button at bounding box center [38, 87] width 49 height 34
select select "de5bc71e-117a-4bdd-886d-d95d03d193af"
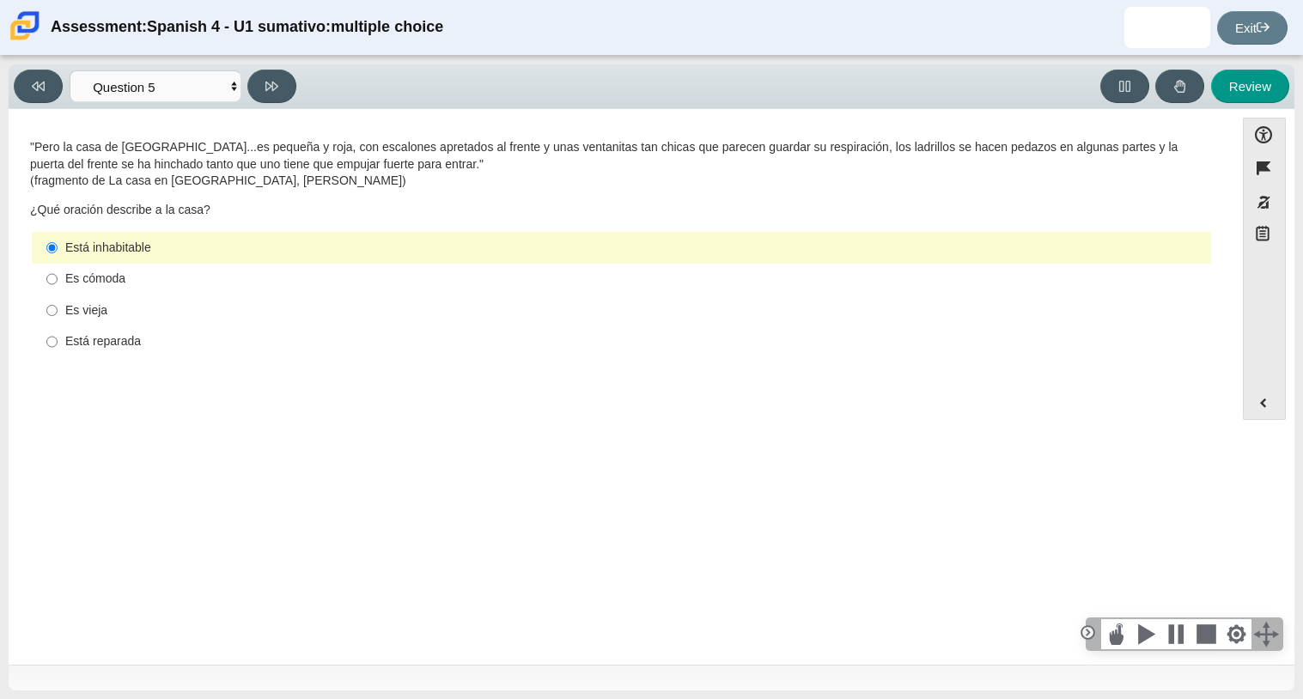
click at [88, 314] on div "Es vieja" at bounding box center [634, 310] width 1139 height 17
click at [58, 314] on input "Es vieja Es vieja" at bounding box center [51, 310] width 11 height 31
radio input "true"
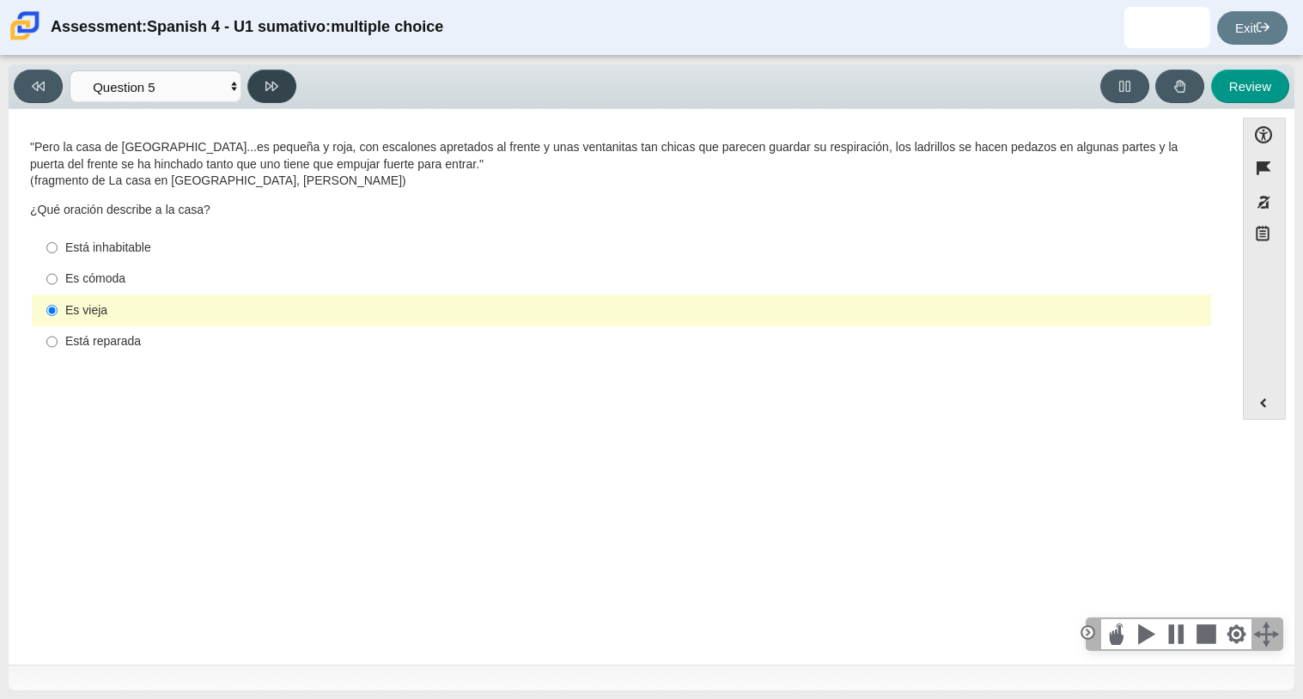
click at [260, 76] on button at bounding box center [271, 87] width 49 height 34
select select "ad9780d8-5edb-414e-87ea-0bcd5a75287a"
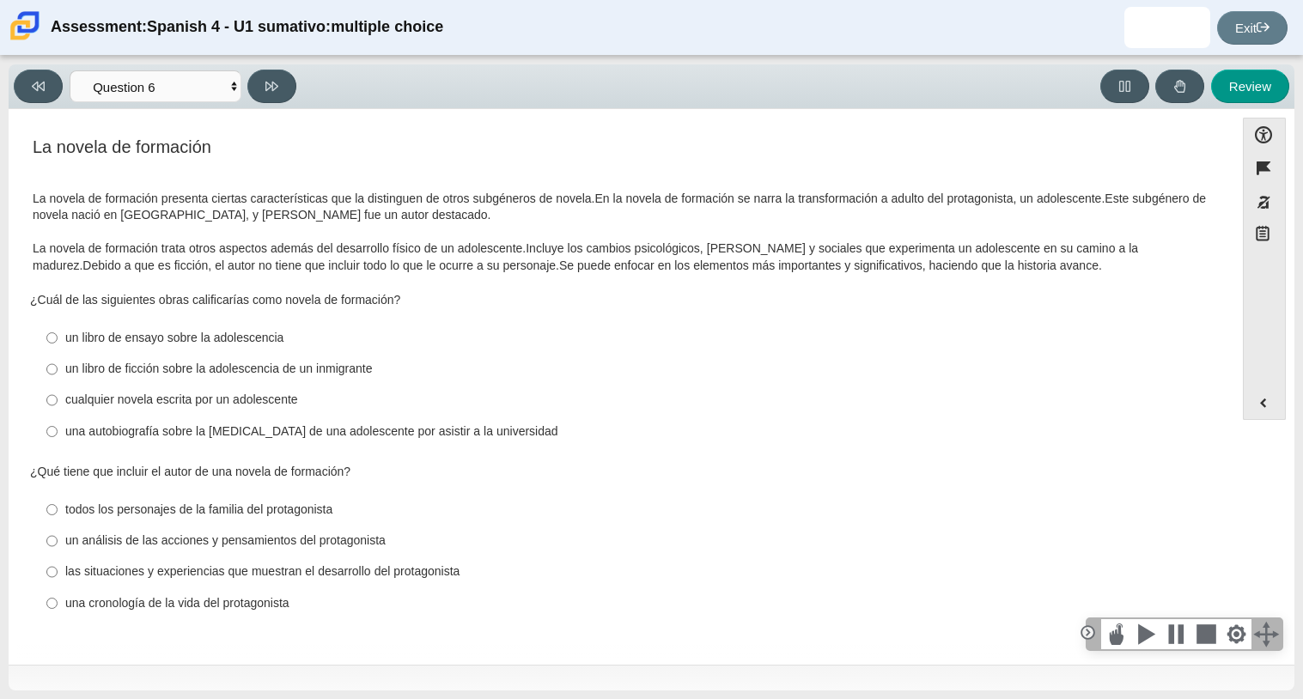
click at [169, 576] on div "las situaciones y experiencias que muestran el desarrollo del protagonista" at bounding box center [634, 572] width 1139 height 17
click at [58, 576] on input "las situaciones y experiencias que muestran el desarrollo del protagonista las …" at bounding box center [51, 572] width 11 height 31
radio input "true"
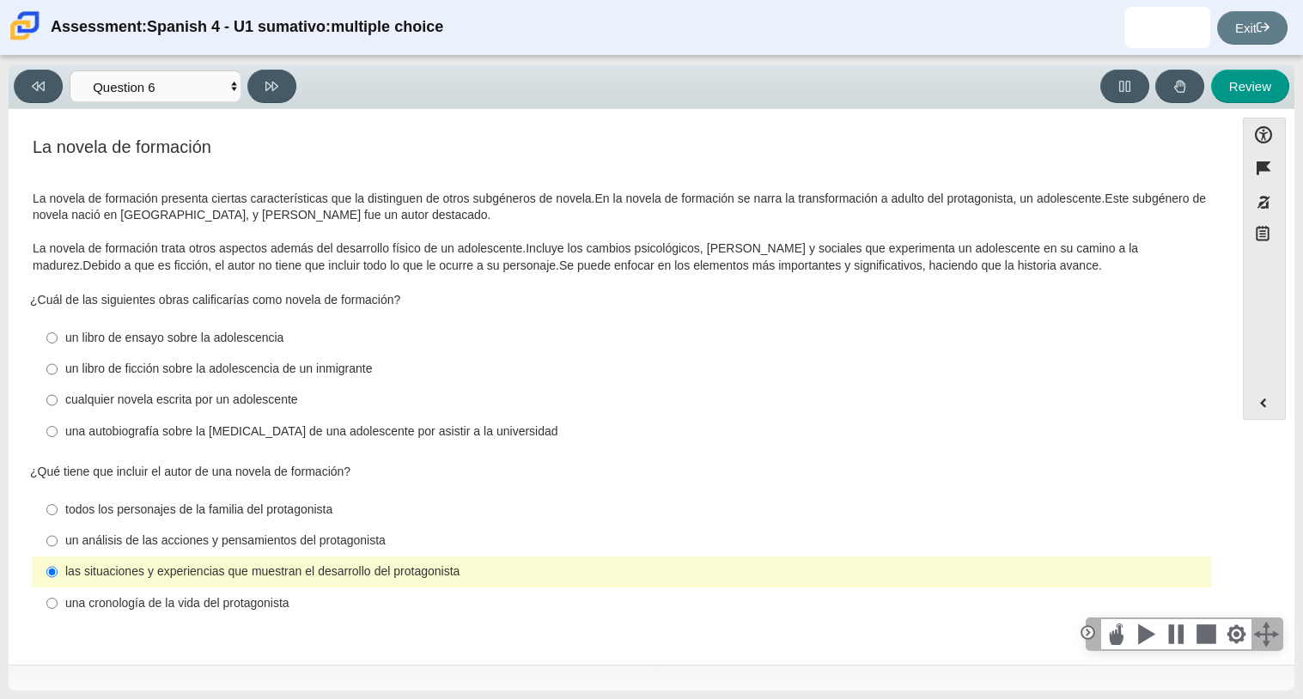
click at [244, 334] on div "un libro de ensayo sobre la adolescencia" at bounding box center [634, 338] width 1139 height 17
click at [58, 334] on input "un libro de ensayo sobre la adolescencia un libro de ensayo sobre la adolescenc…" at bounding box center [51, 337] width 11 height 31
radio input "true"
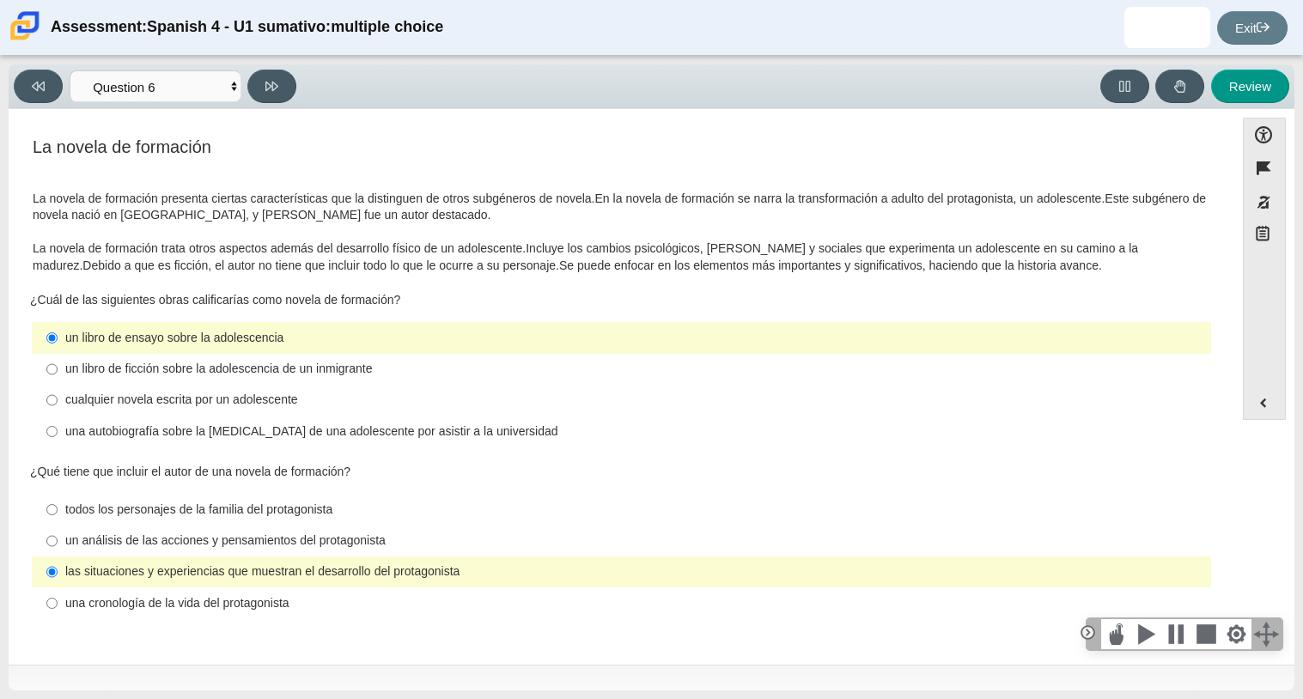
click at [186, 376] on div "un libro de ficción sobre la adolescencia de un inmigrante" at bounding box center [634, 369] width 1139 height 17
click at [58, 376] on input "un libro de ficción sobre la adolescencia de un inmigrante un libro de ficción …" at bounding box center [51, 369] width 11 height 31
radio input "true"
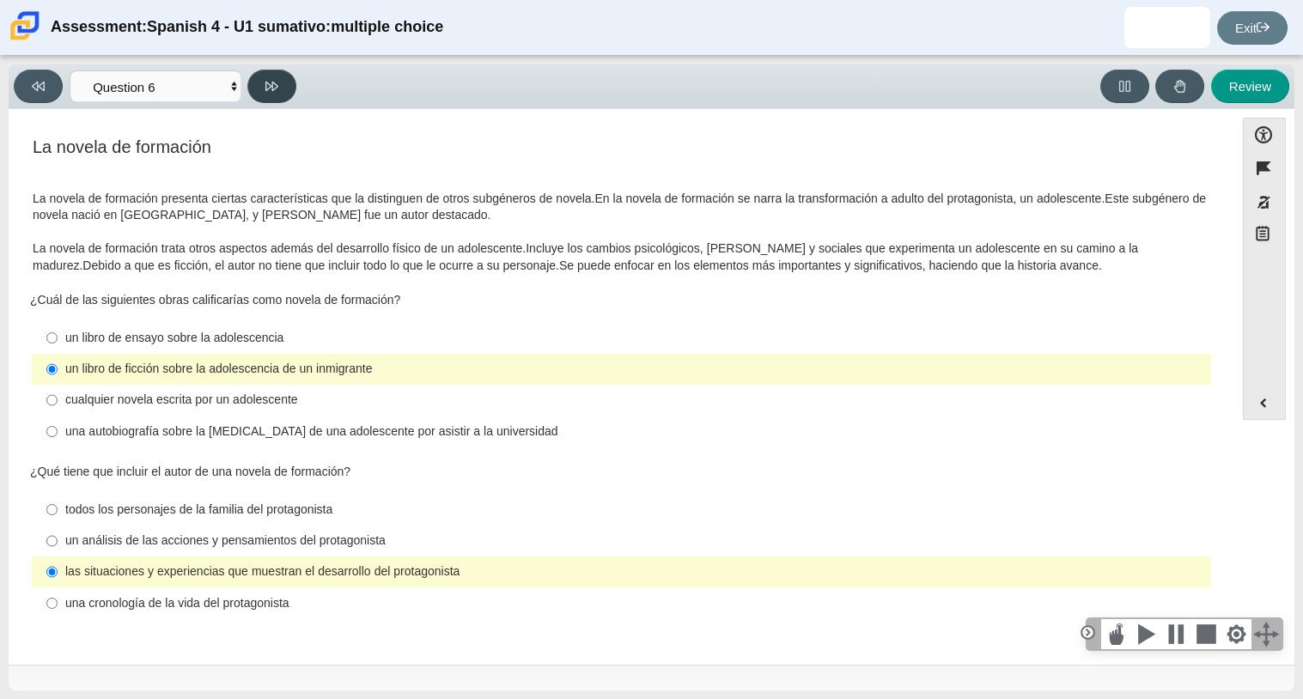
click at [288, 95] on button at bounding box center [271, 87] width 49 height 34
select select "6168cc92-63b6-45d3-a929-0b9cba560165"
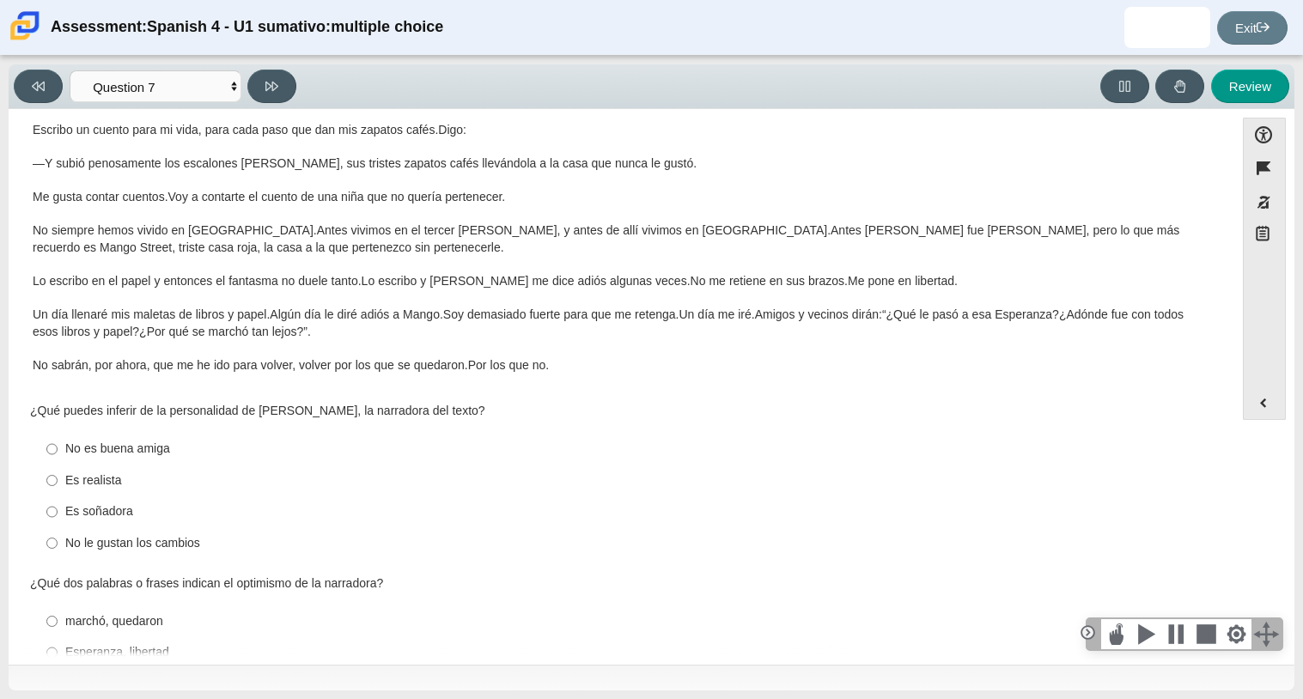
scroll to position [173, 0]
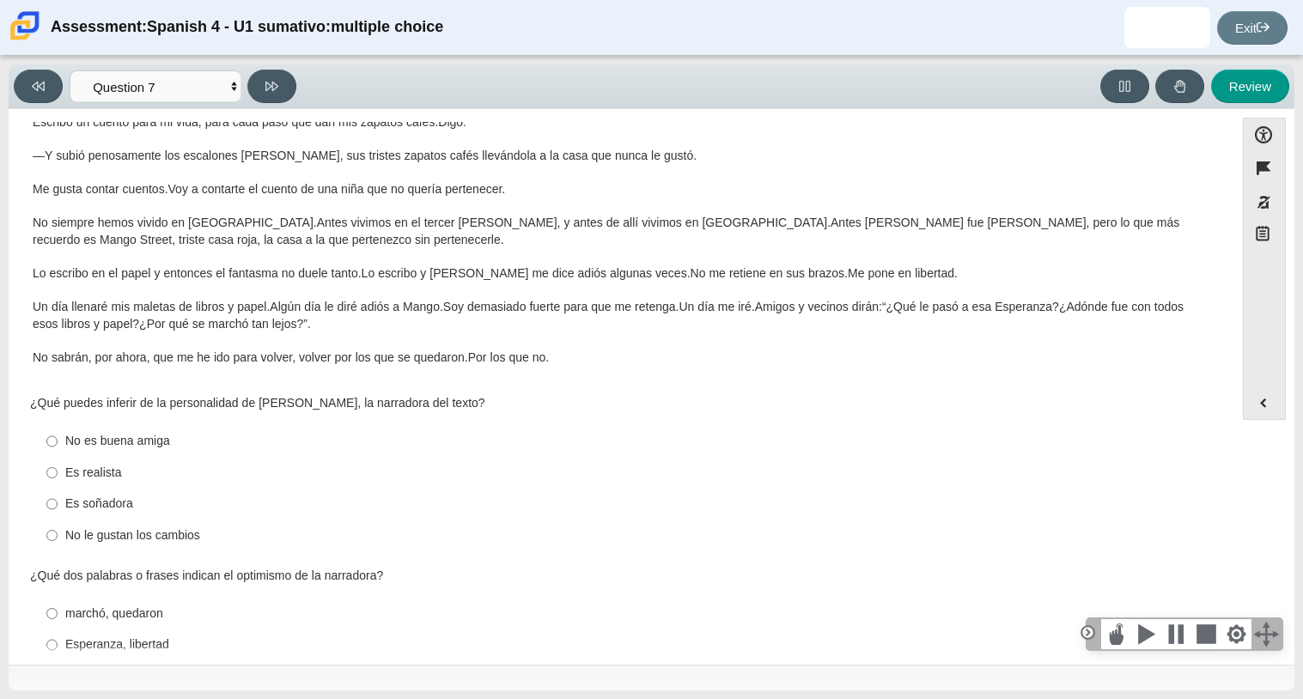
click at [73, 473] on div "Es realista" at bounding box center [634, 473] width 1139 height 17
click at [58, 473] on input "Es realista Es realista" at bounding box center [51, 472] width 11 height 31
radio input "true"
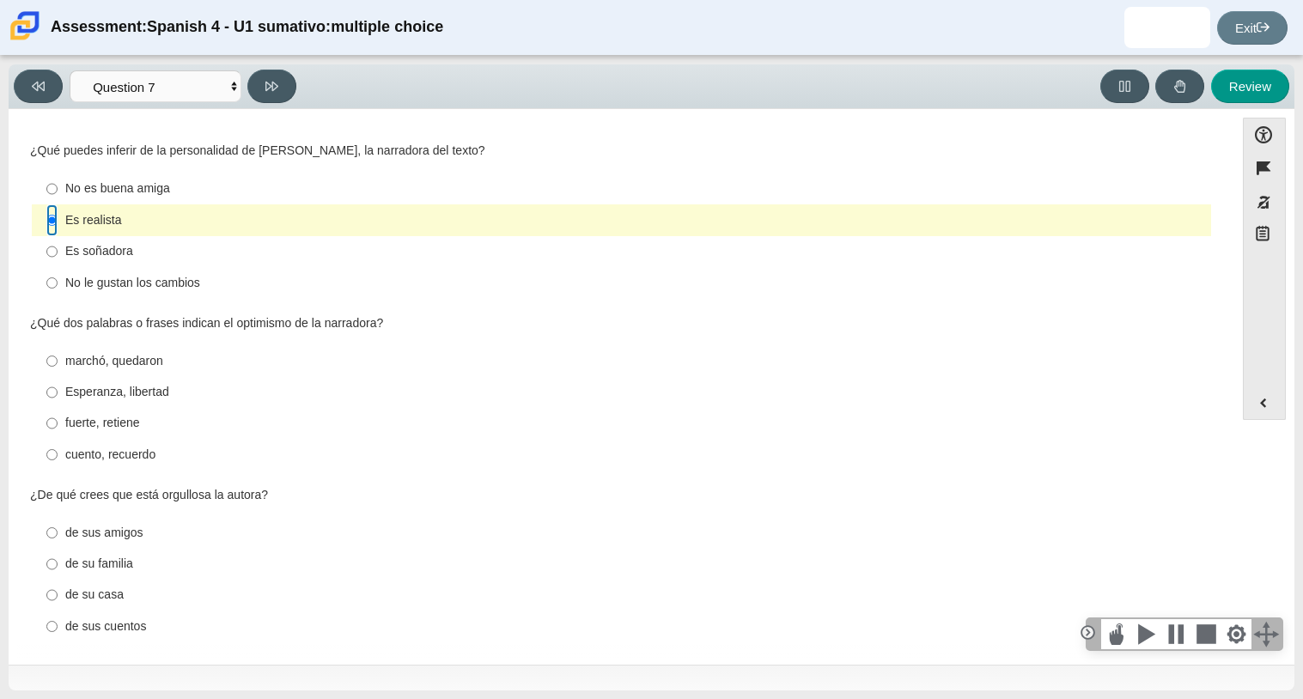
scroll to position [424, 0]
click at [89, 441] on label "cuento, recuerdo cuento, recuerdo" at bounding box center [622, 456] width 1177 height 31
click at [58, 441] on input "cuento, recuerdo cuento, recuerdo" at bounding box center [51, 456] width 11 height 31
radio input "true"
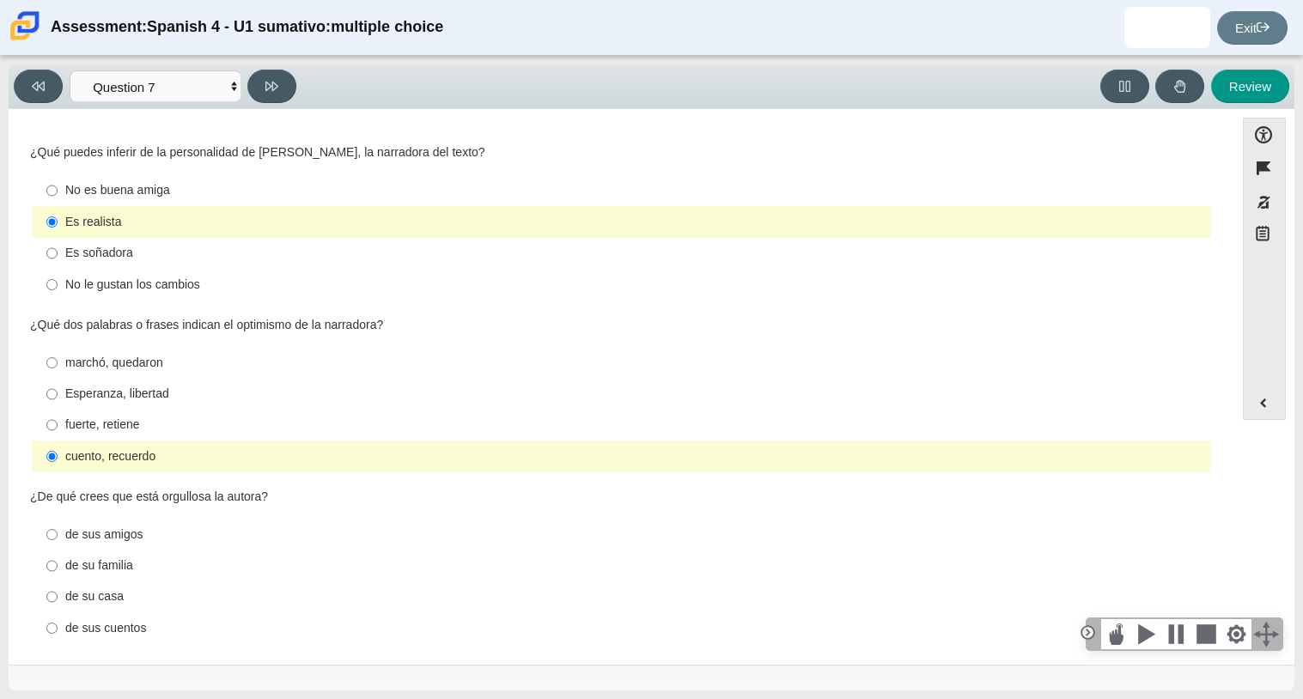
click at [88, 430] on div "fuerte, retiene" at bounding box center [634, 425] width 1139 height 17
click at [58, 430] on input "fuerte, retiene fuerte, retiene" at bounding box center [51, 425] width 11 height 31
radio input "true"
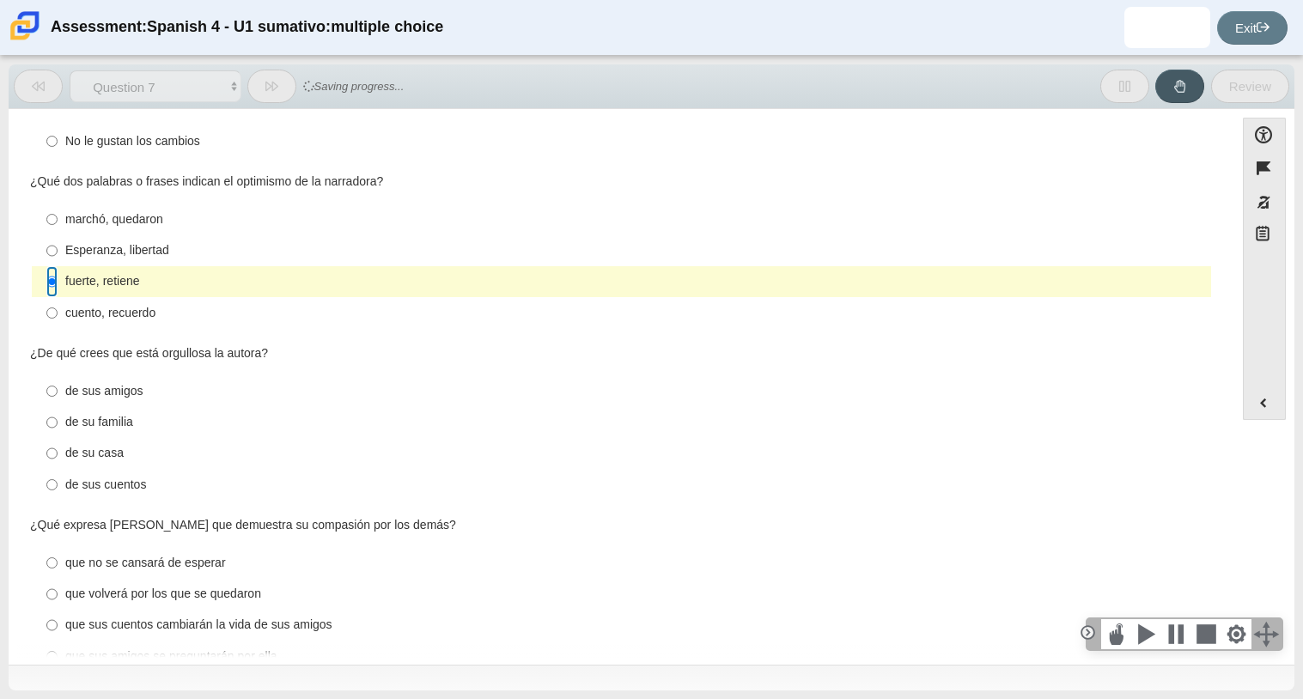
scroll to position [608, 0]
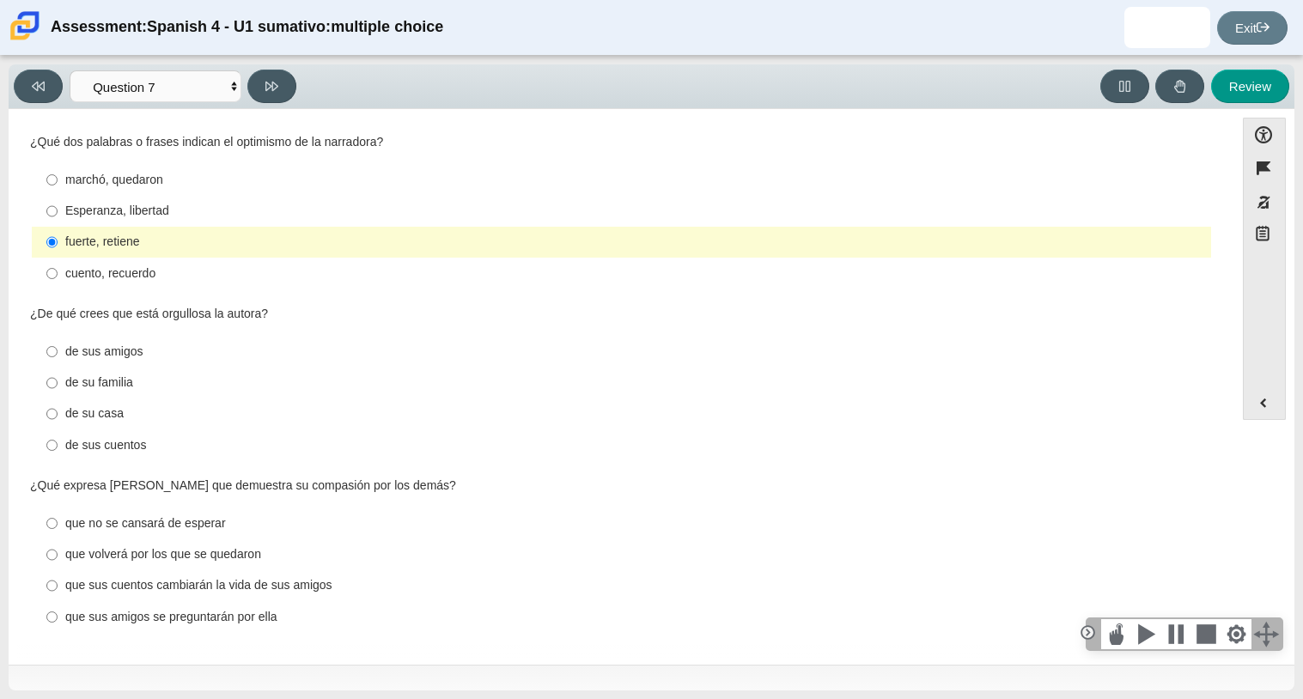
click at [94, 400] on label "de su casa de su casa" at bounding box center [622, 414] width 1177 height 31
click at [58, 400] on input "de su casa de su casa" at bounding box center [51, 414] width 11 height 31
radio input "true"
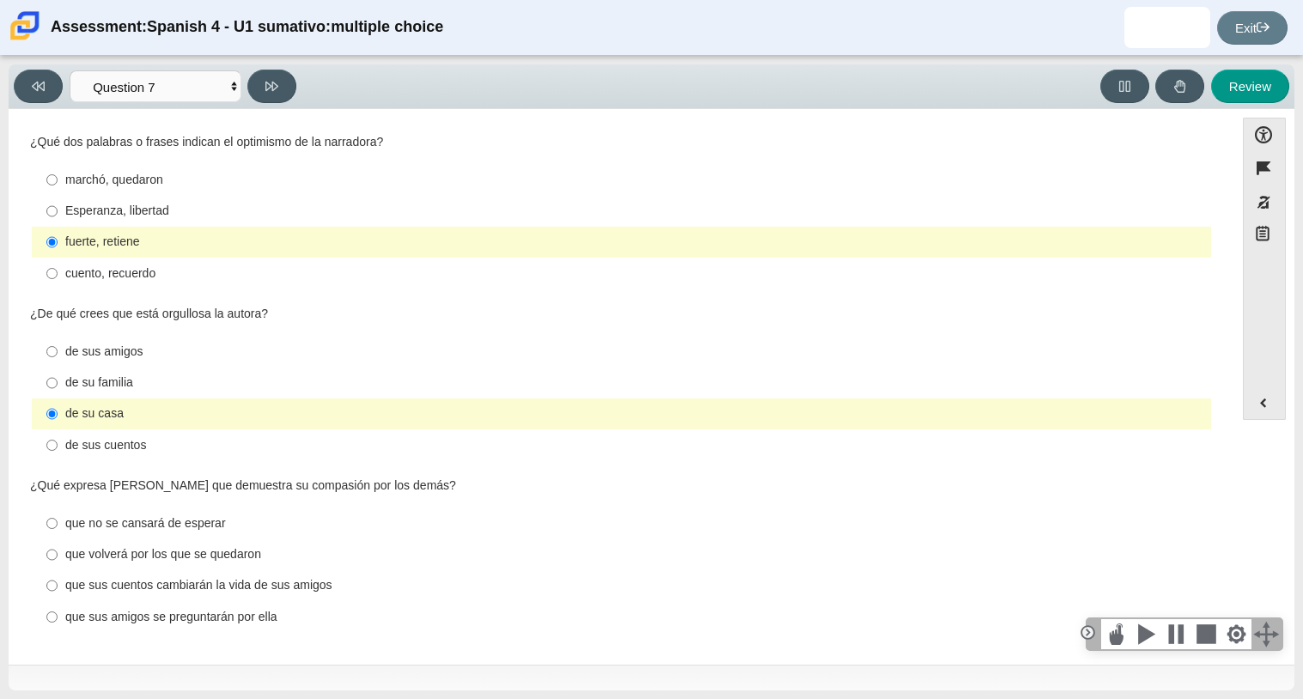
click at [88, 384] on div "de su familia" at bounding box center [634, 383] width 1139 height 17
click at [58, 384] on input "de su familia de su familia" at bounding box center [51, 383] width 11 height 31
radio input "true"
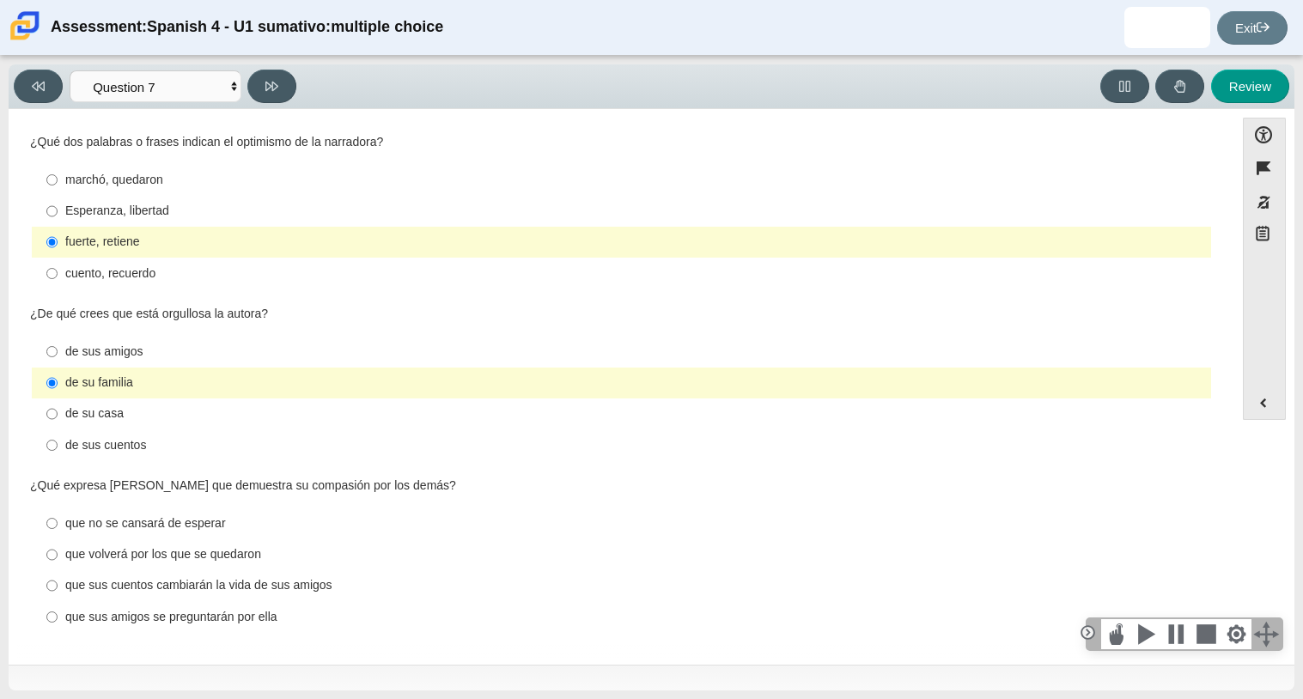
click at [101, 588] on div "que sus cuentos cambiarán la vida de sus amigos" at bounding box center [634, 585] width 1139 height 17
click at [58, 588] on input "que sus cuentos cambiarán la vida de sus amigos que sus cuentos cambiarán la vi…" at bounding box center [51, 585] width 11 height 31
radio input "true"
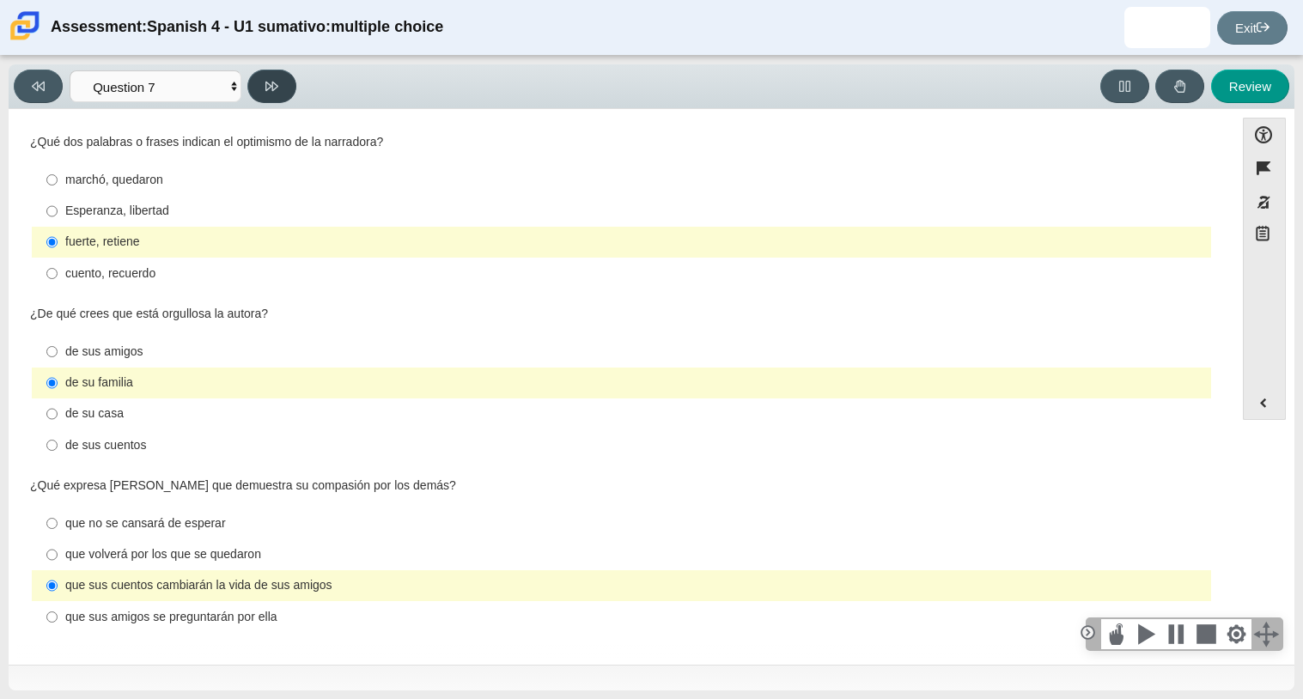
click at [285, 76] on button at bounding box center [271, 87] width 49 height 34
select select "98fe3b59-0d4b-482f-94e6-cc4dee5e60d3"
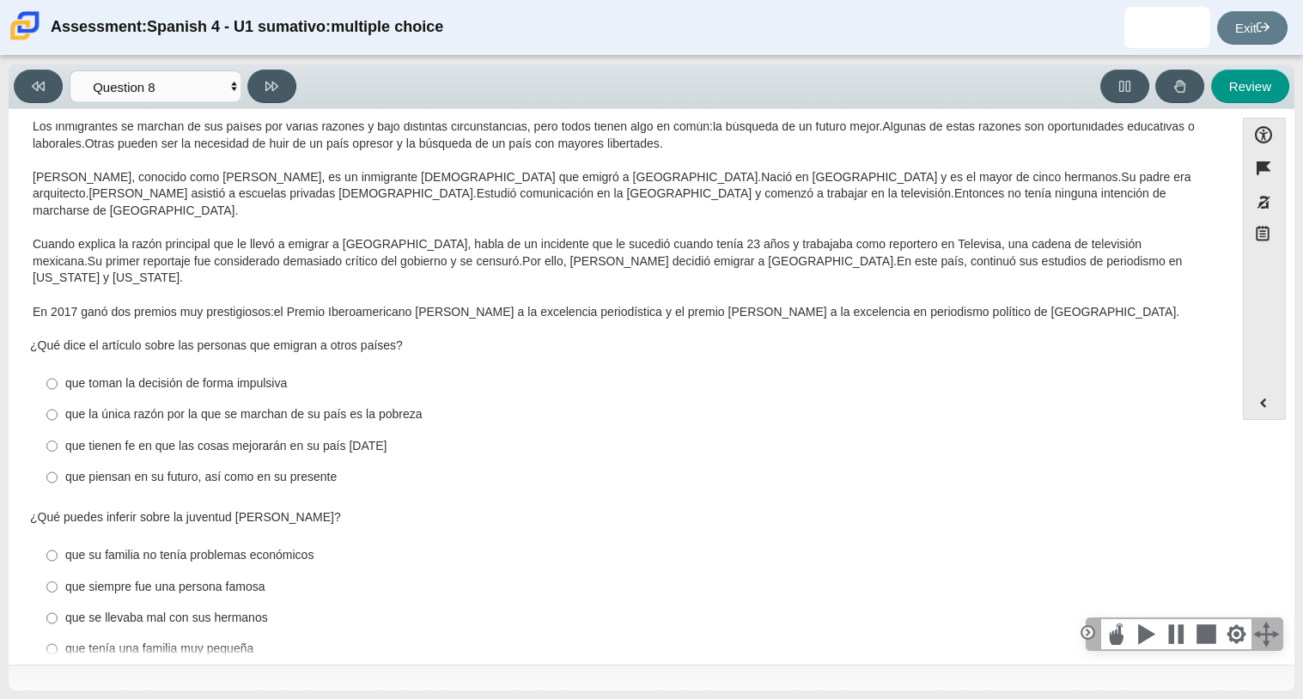
scroll to position [56, 0]
click at [247, 461] on label "que piensan en su futuro, así como en su presente que piensan en su futuro, así…" at bounding box center [622, 476] width 1177 height 31
click at [58, 461] on input "que piensan en su futuro, así como en su presente que piensan en su futuro, así…" at bounding box center [51, 476] width 11 height 31
radio input "true"
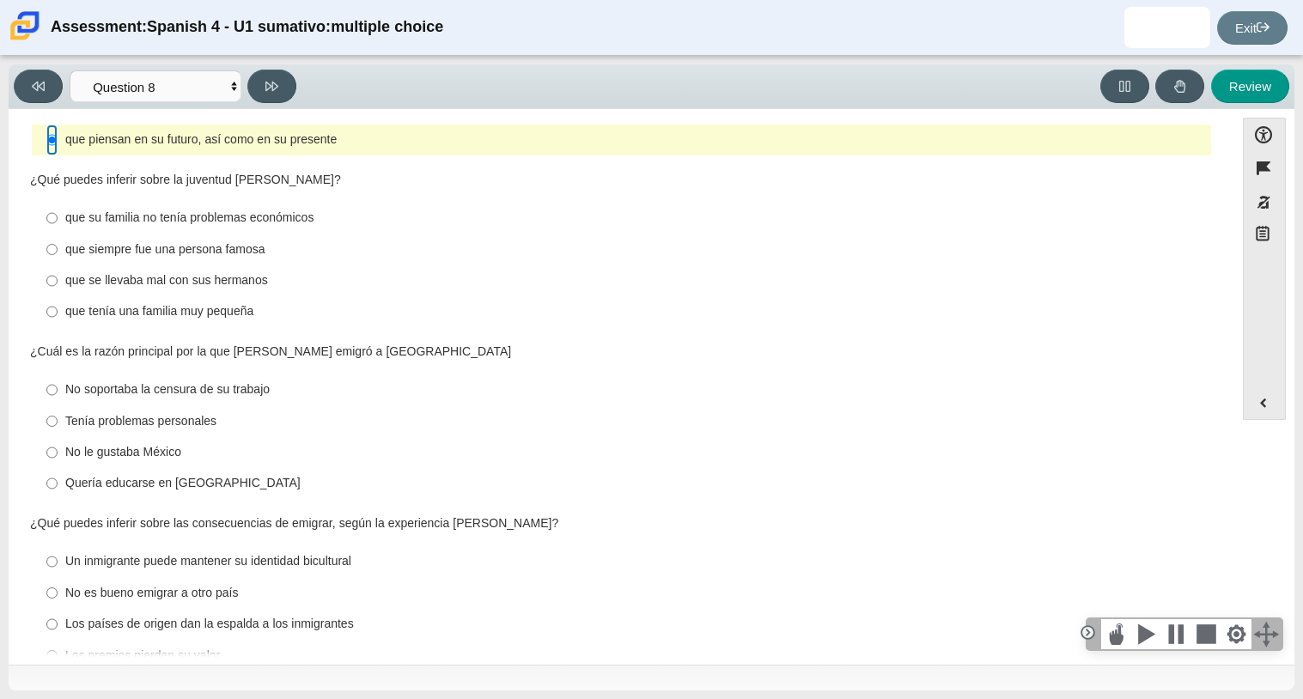
scroll to position [394, 0]
click at [247, 208] on div "que su familia no tenía problemas económicos" at bounding box center [634, 216] width 1139 height 17
click at [58, 201] on input "que su familia no tenía problemas económicos que su familia no tenía problemas …" at bounding box center [51, 216] width 11 height 31
radio input "true"
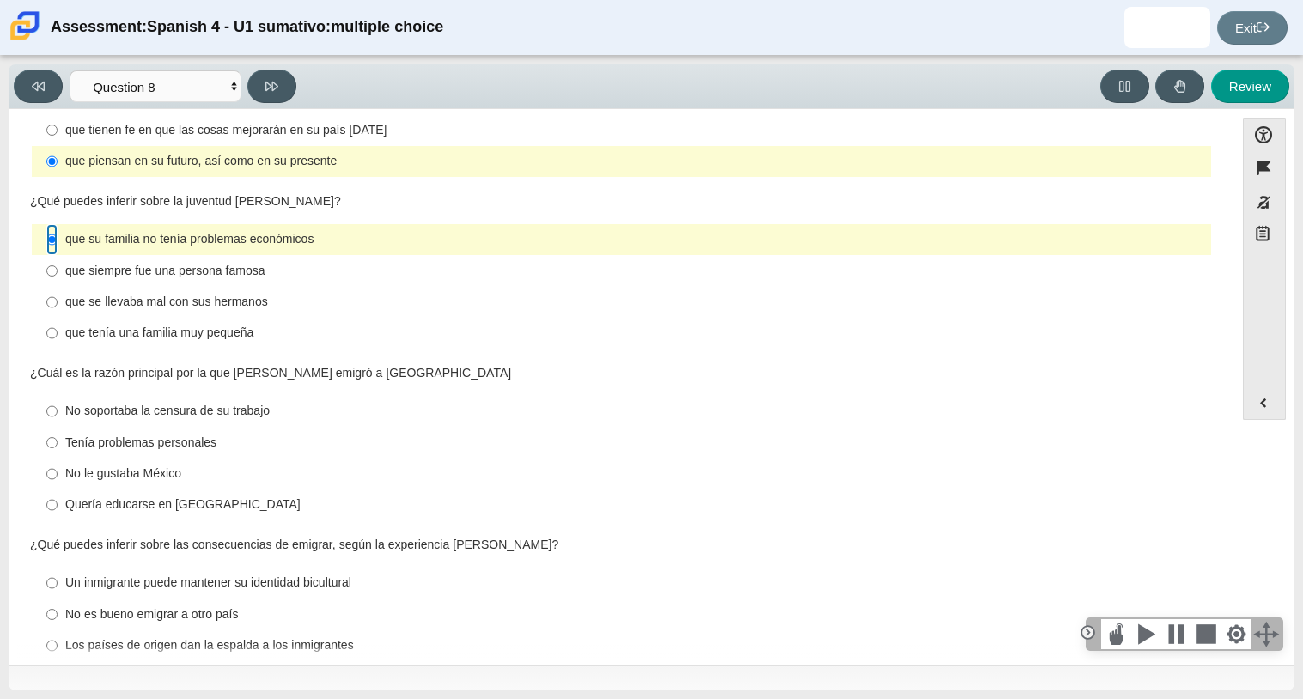
scroll to position [399, 0]
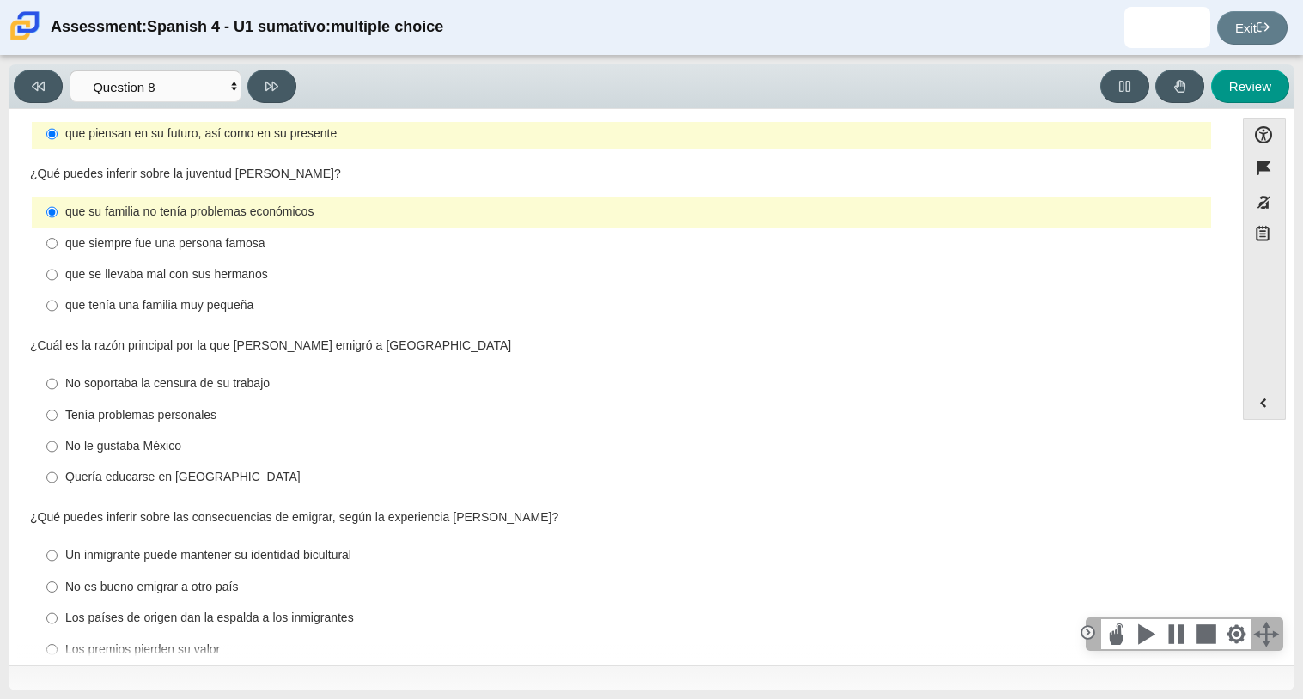
click at [191, 375] on div "No soportaba la censura de su trabajo" at bounding box center [634, 383] width 1139 height 17
click at [58, 369] on input "No soportaba la censura de su trabajo No soportaba la censura de su trabajo" at bounding box center [51, 384] width 11 height 31
radio input "true"
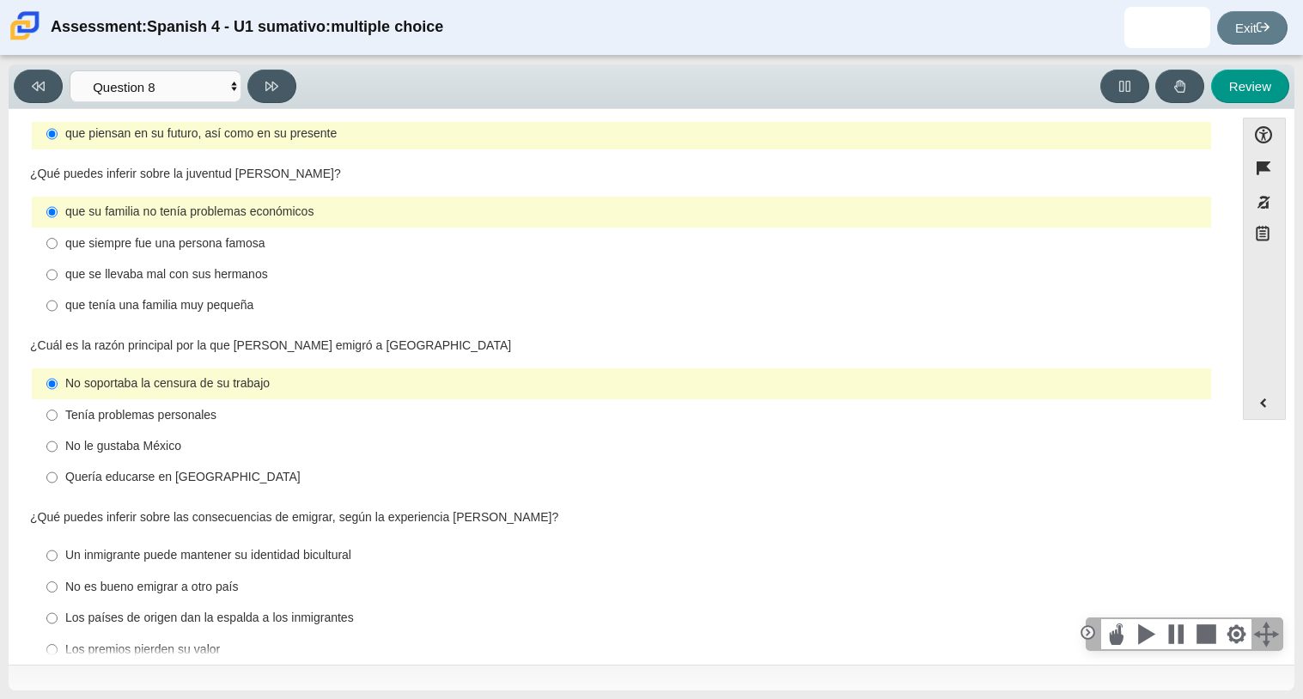
click at [296, 547] on div "Un inmigrante puede mantener su identidad bicultural" at bounding box center [634, 555] width 1139 height 17
click at [58, 540] on input "Un inmigrante puede mantener su identidad bicultural Un inmigrante puede manten…" at bounding box center [51, 555] width 11 height 31
radio input "true"
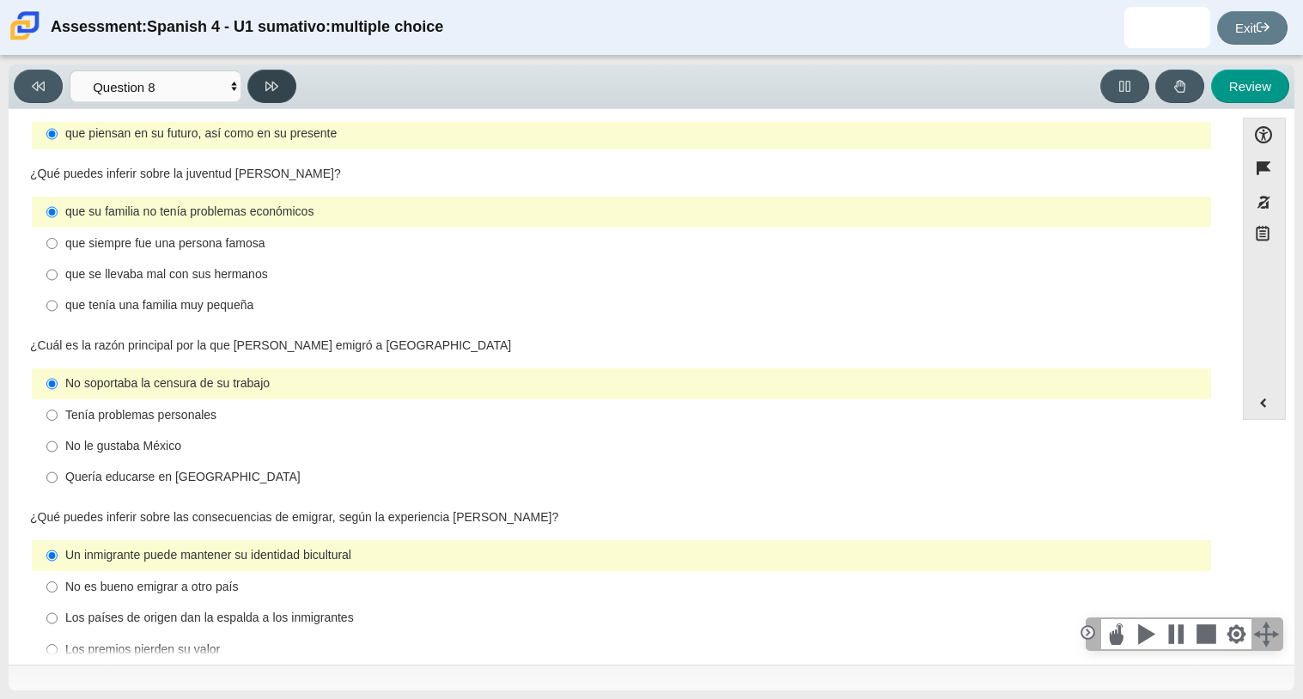
click at [259, 94] on button at bounding box center [271, 87] width 49 height 34
select select "review"
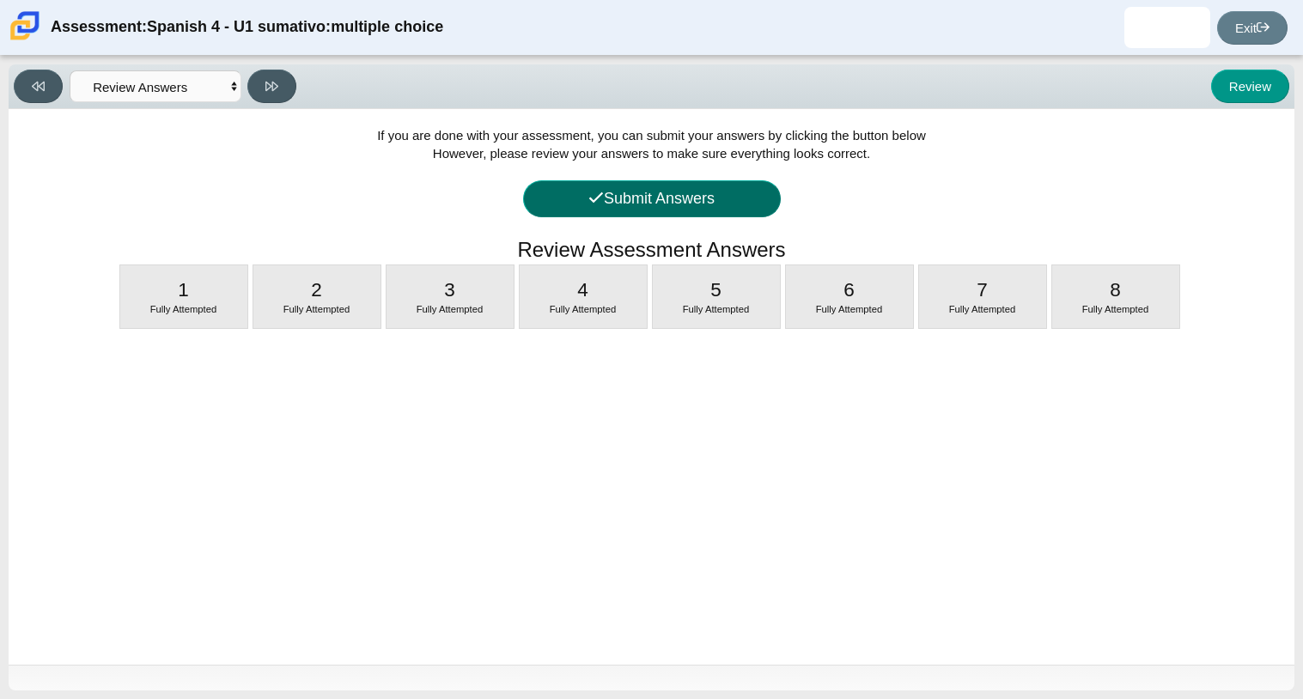
click at [627, 182] on button "Submit Answers" at bounding box center [652, 198] width 258 height 37
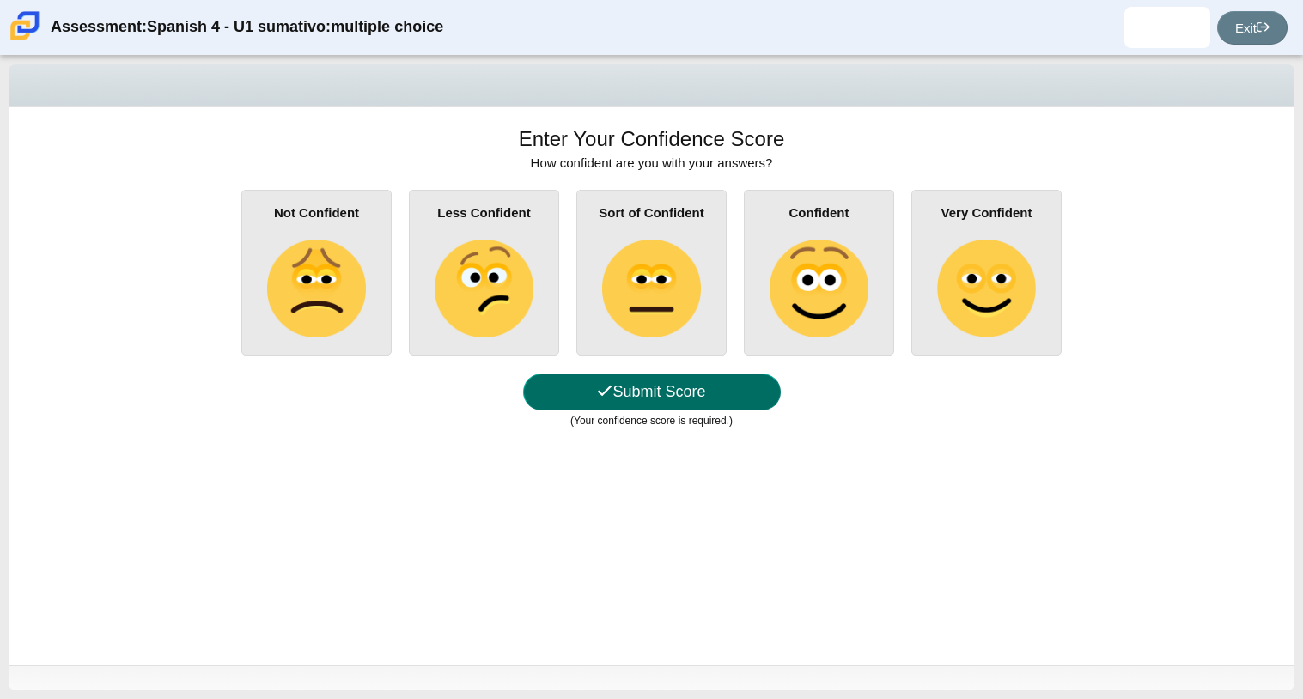
click at [673, 387] on button "Submit Score" at bounding box center [652, 392] width 258 height 37
click at [717, 402] on button "Submit Score" at bounding box center [652, 392] width 258 height 37
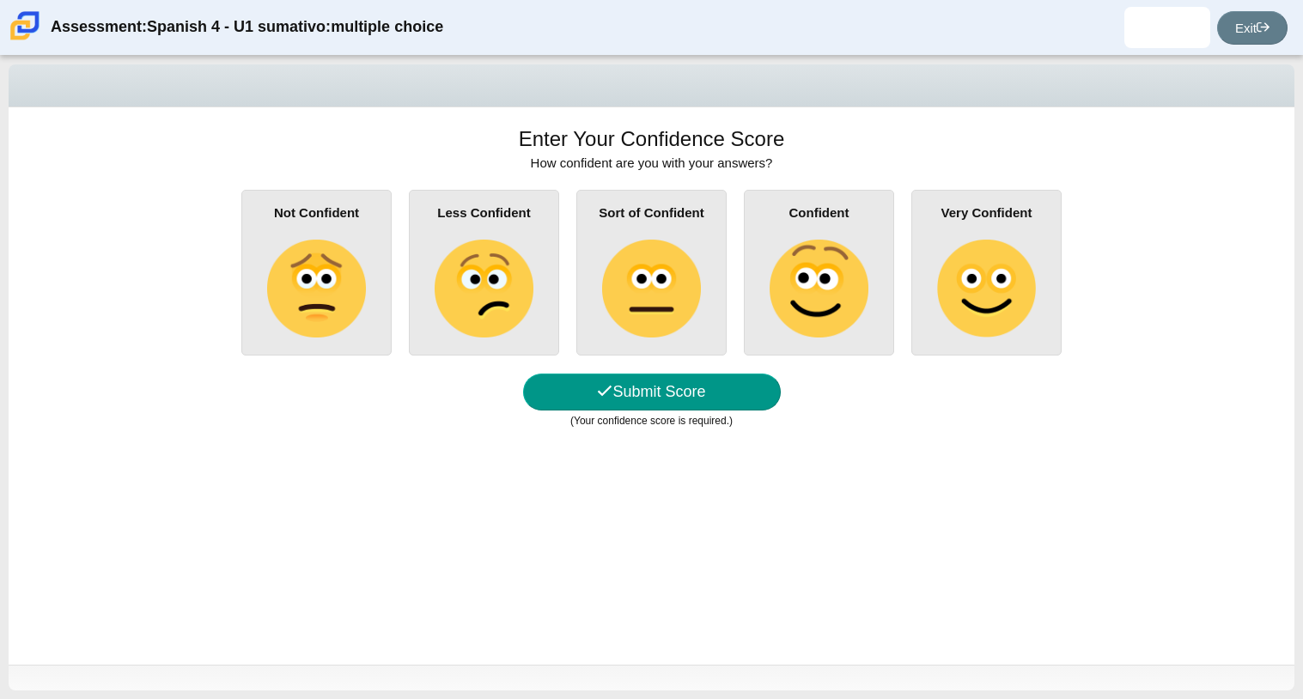
click at [603, 302] on img at bounding box center [651, 289] width 98 height 98
click at [0, 0] on input "Sort of Confident" at bounding box center [0, 0] width 0 height 0
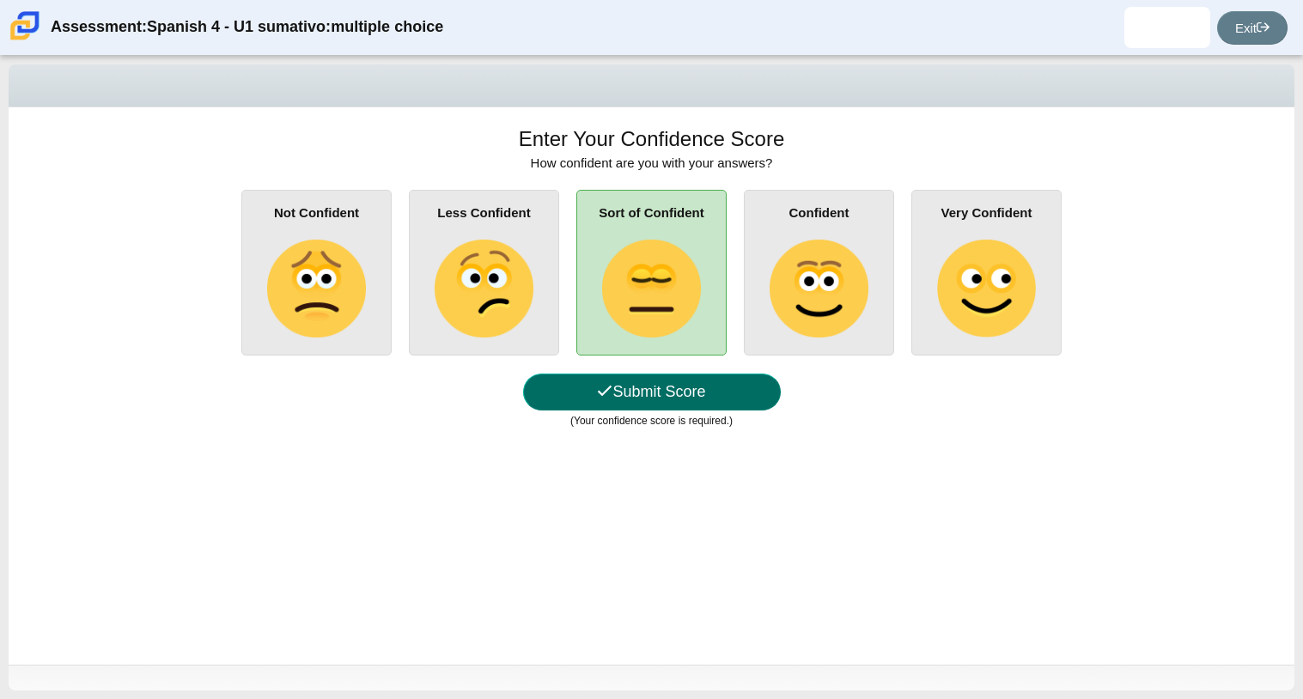
click at [642, 386] on button "Submit Score" at bounding box center [652, 392] width 258 height 37
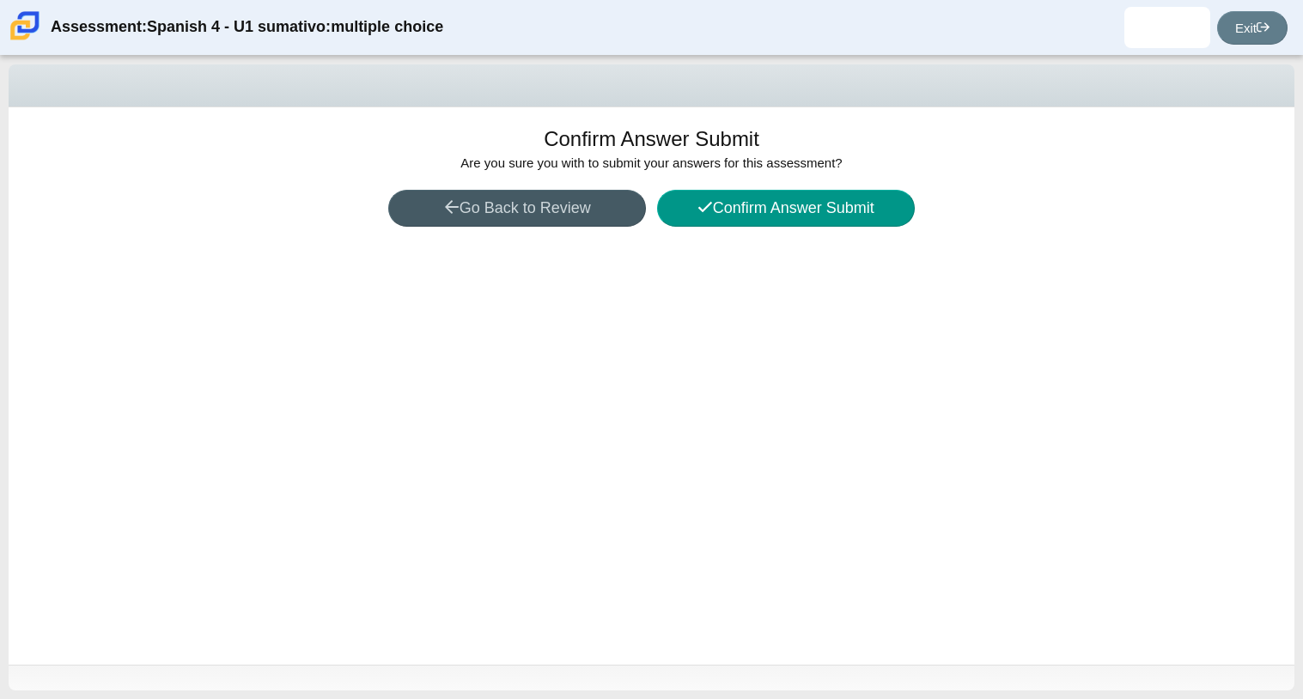
click at [810, 187] on div "Confirm Answer Submit Are you sure you with to submit your answers for this ass…" at bounding box center [652, 386] width 1286 height 558
click at [814, 204] on button "Confirm Answer Submit" at bounding box center [786, 208] width 258 height 37
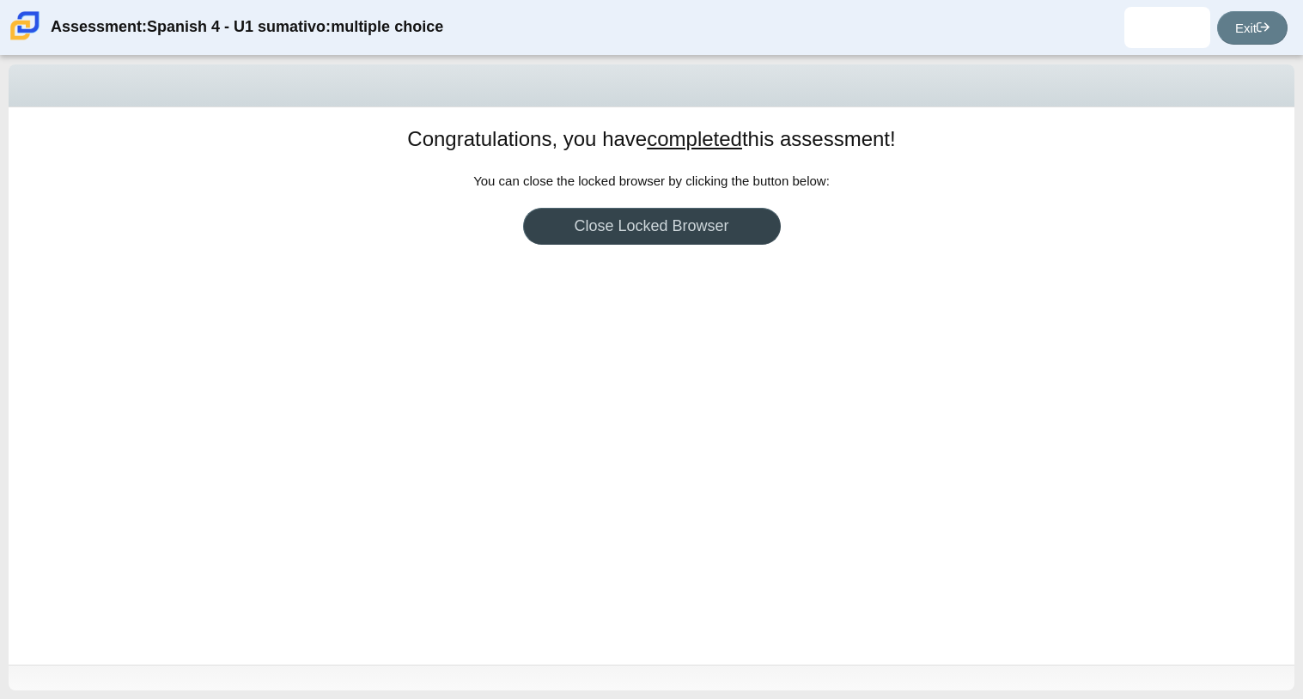
click at [710, 220] on link "Close Locked Browser" at bounding box center [652, 226] width 258 height 37
